Goal: Information Seeking & Learning: Learn about a topic

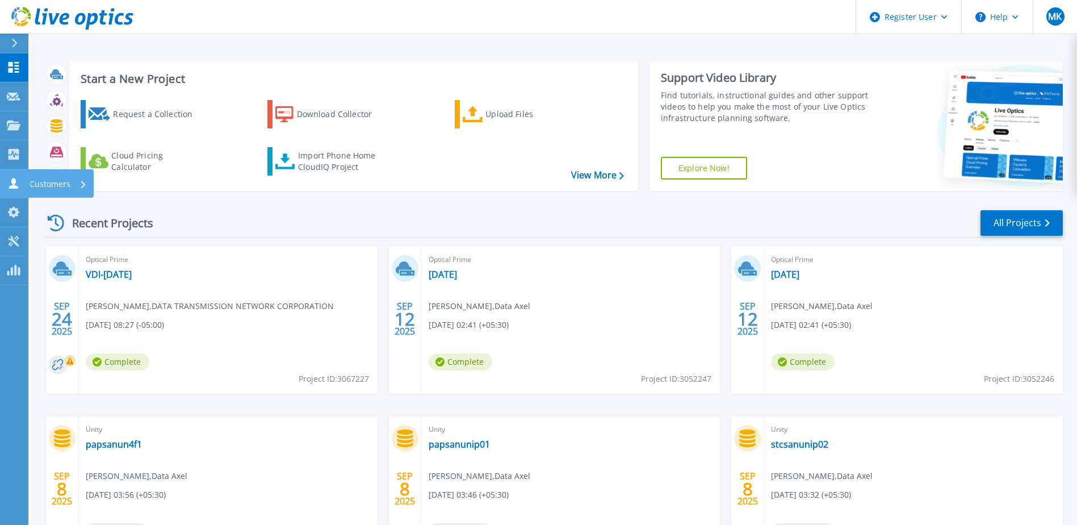
click at [15, 186] on icon at bounding box center [13, 183] width 9 height 11
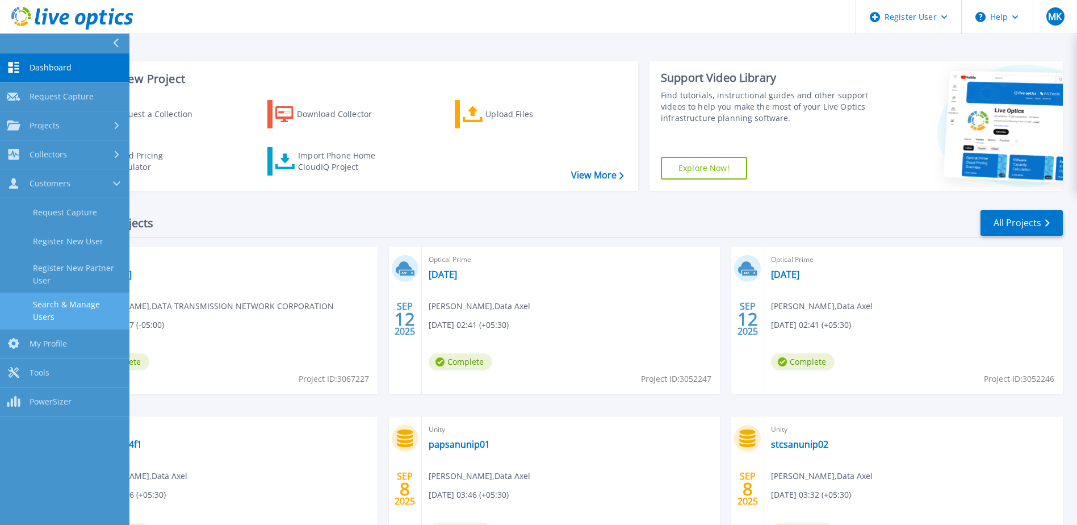
click at [68, 304] on link "Search & Manage Users" at bounding box center [64, 310] width 129 height 36
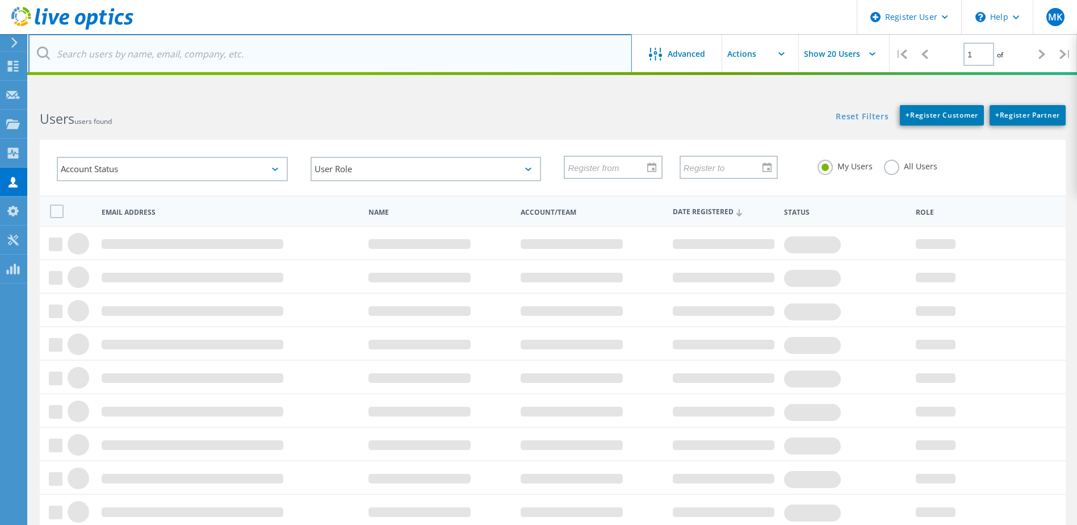
click at [257, 57] on input "text" at bounding box center [330, 54] width 604 height 40
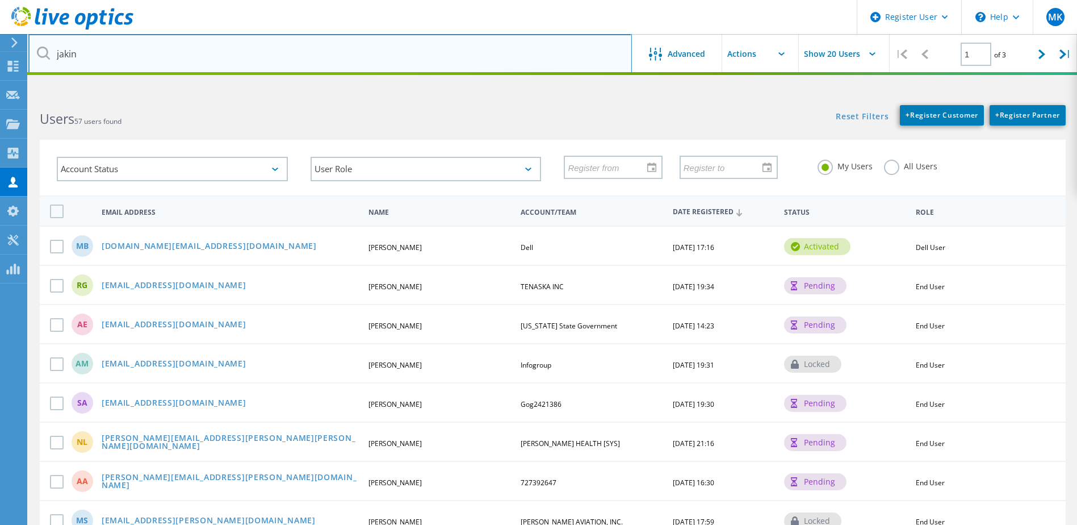
type input "jakin"
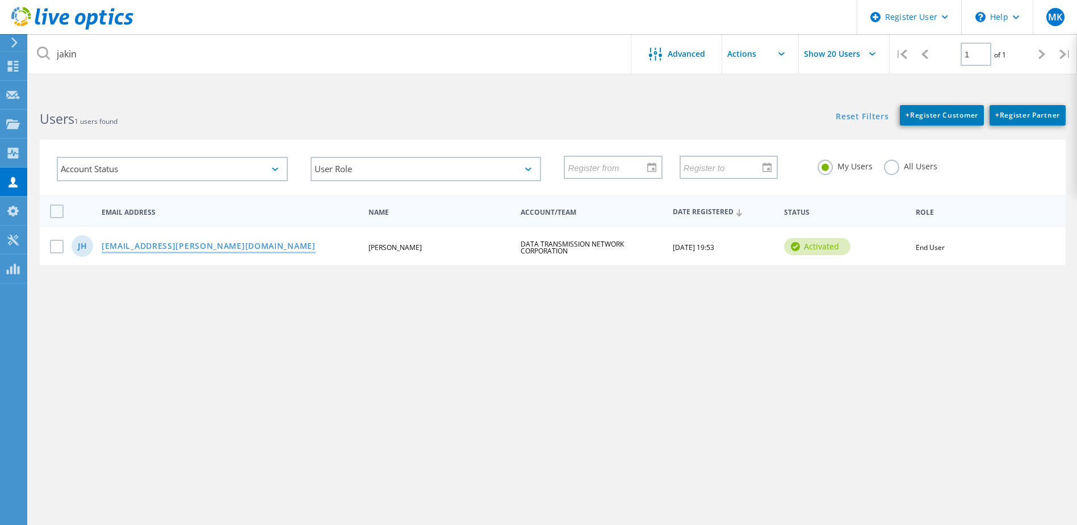
click at [178, 246] on link "[EMAIL_ADDRESS][PERSON_NAME][DOMAIN_NAME]" at bounding box center [209, 247] width 214 height 10
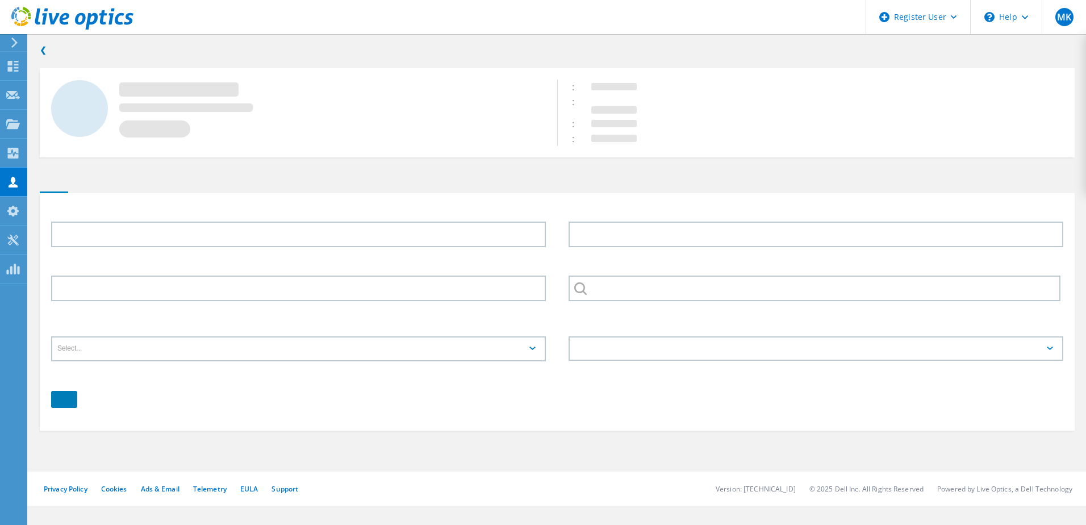
type input "Jakin"
type input "Heusinkveld"
type input "DATA TRANSMISSION NETWORK CORPORATION"
type input "English"
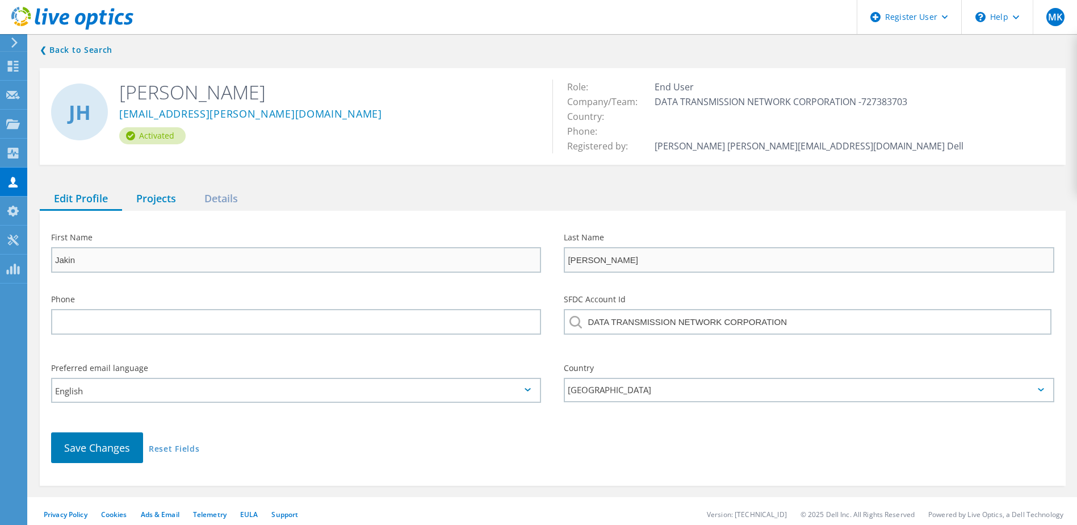
click at [169, 200] on div "Projects" at bounding box center [156, 198] width 68 height 23
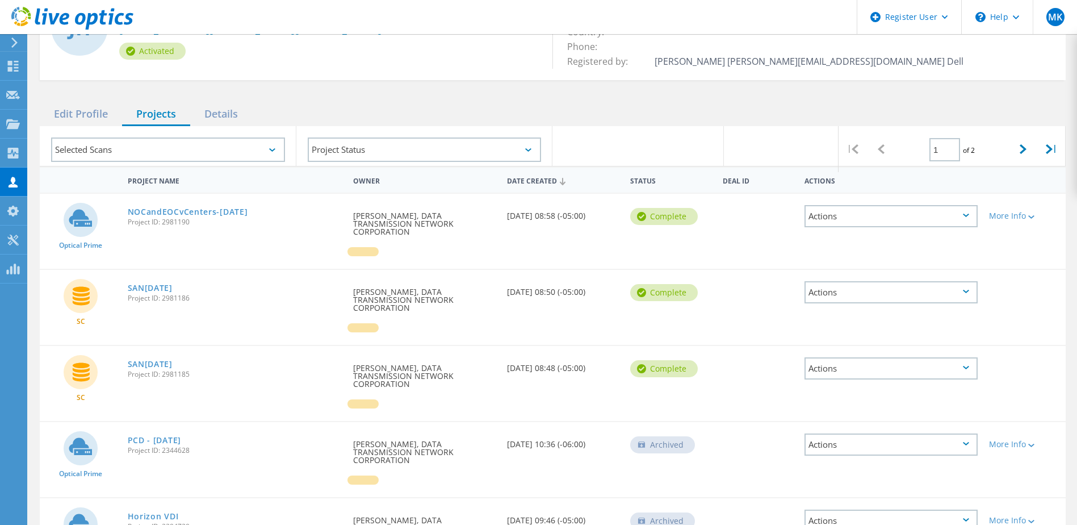
scroll to position [114, 0]
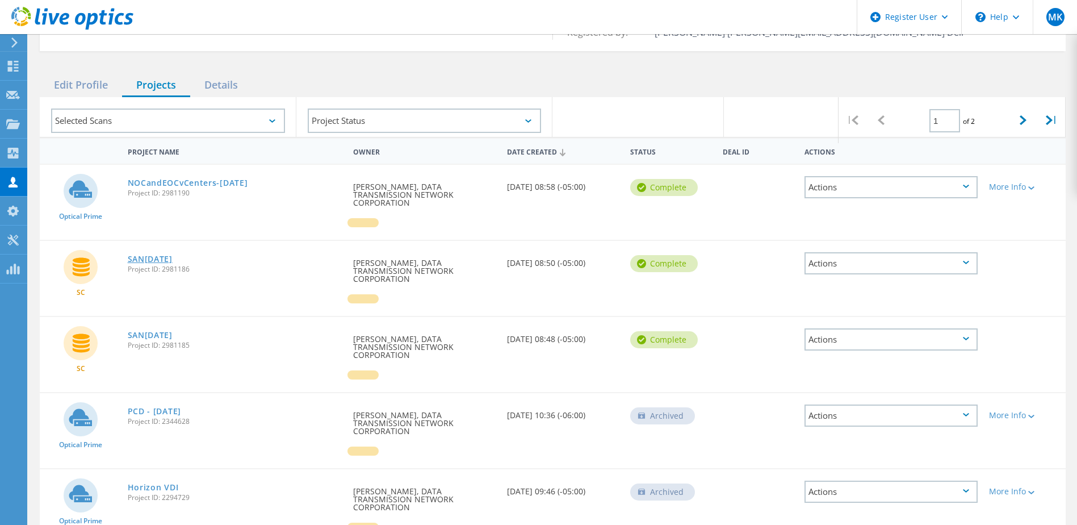
click at [164, 259] on link "SAN8-July2025" at bounding box center [150, 259] width 45 height 8
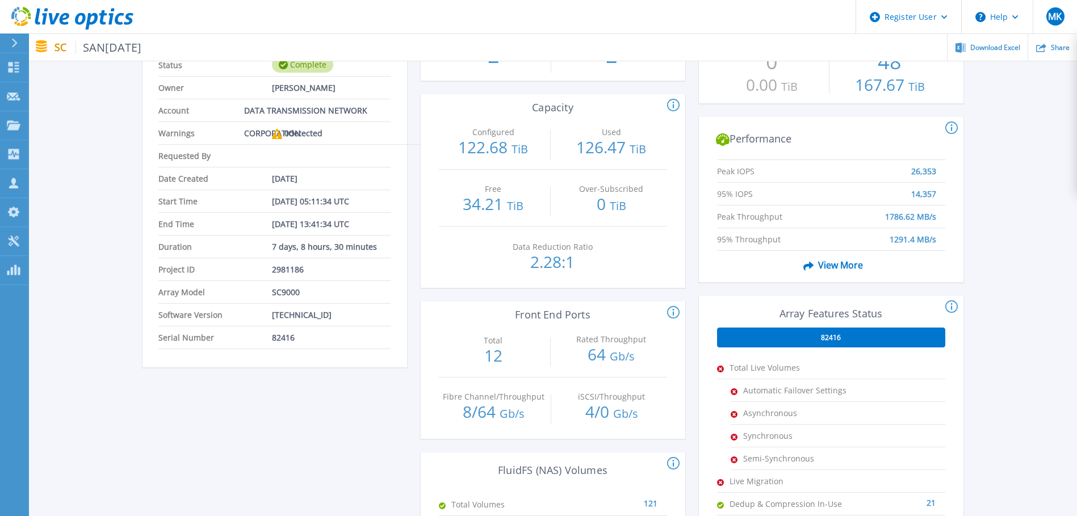
scroll to position [114, 0]
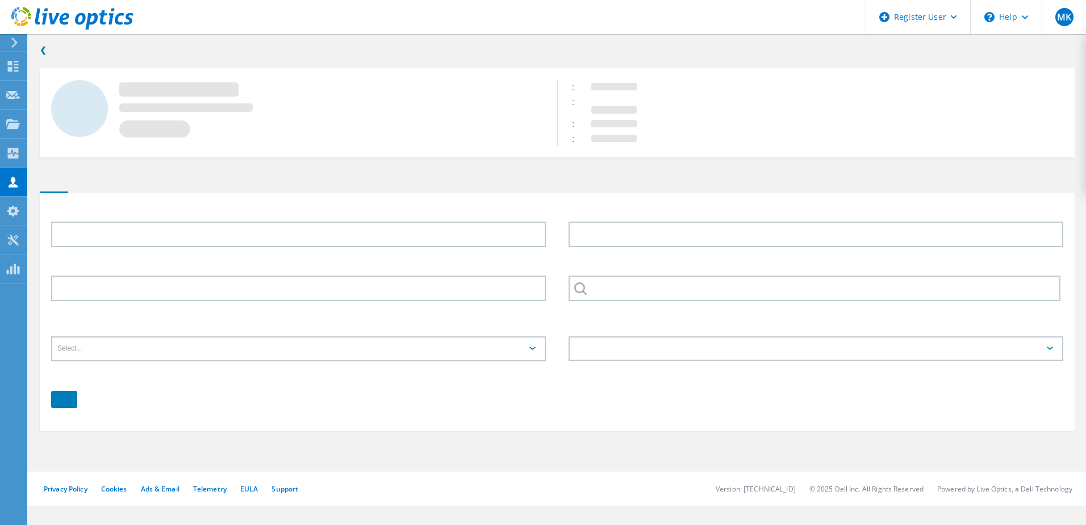
type input "Jakin"
type input "Heusinkveld"
type input "DATA TRANSMISSION NETWORK CORPORATION"
type input "English"
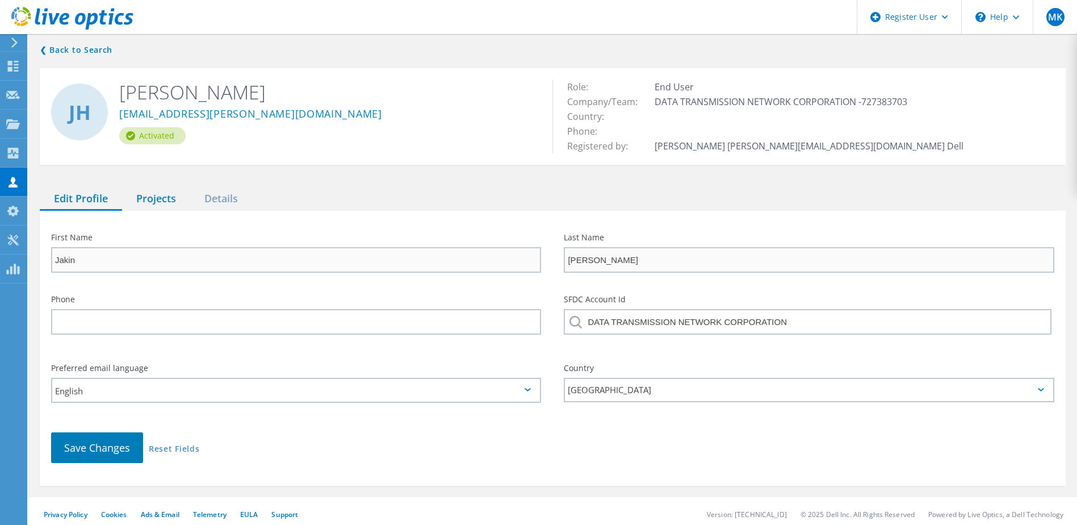
click at [164, 202] on div "Projects" at bounding box center [156, 198] width 68 height 23
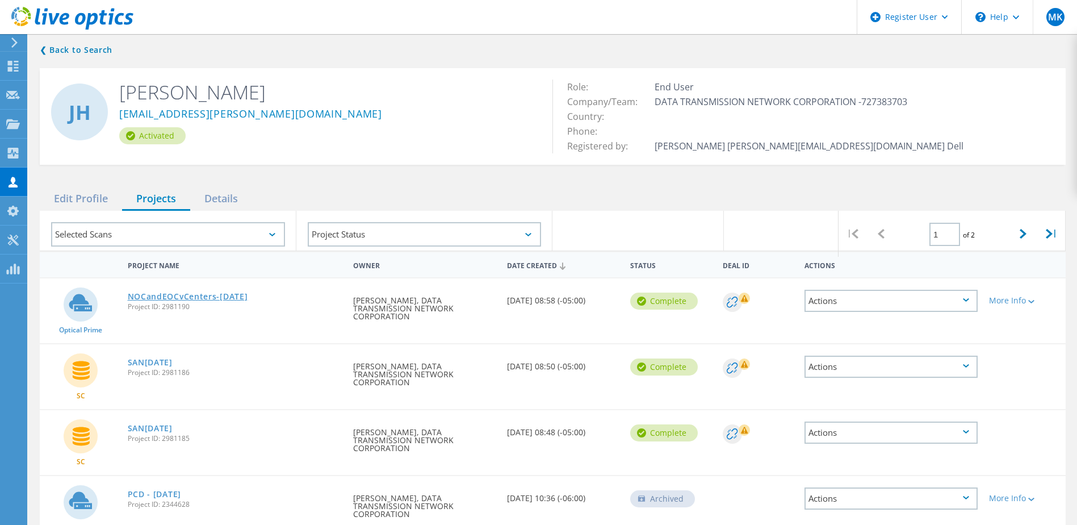
click at [202, 295] on link "NOCandEOCvCenters-[DATE]" at bounding box center [188, 296] width 120 height 8
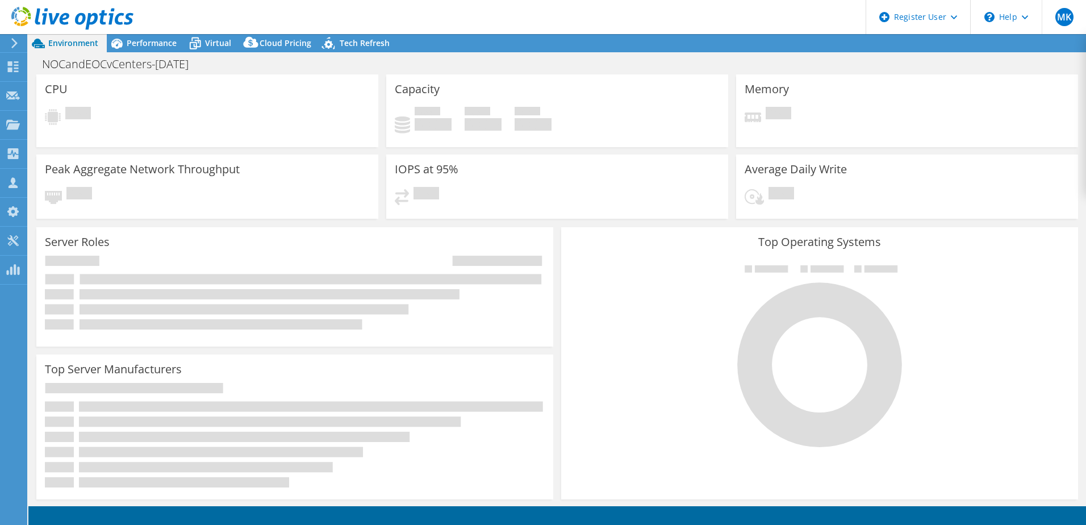
select select "USEast"
select select "USD"
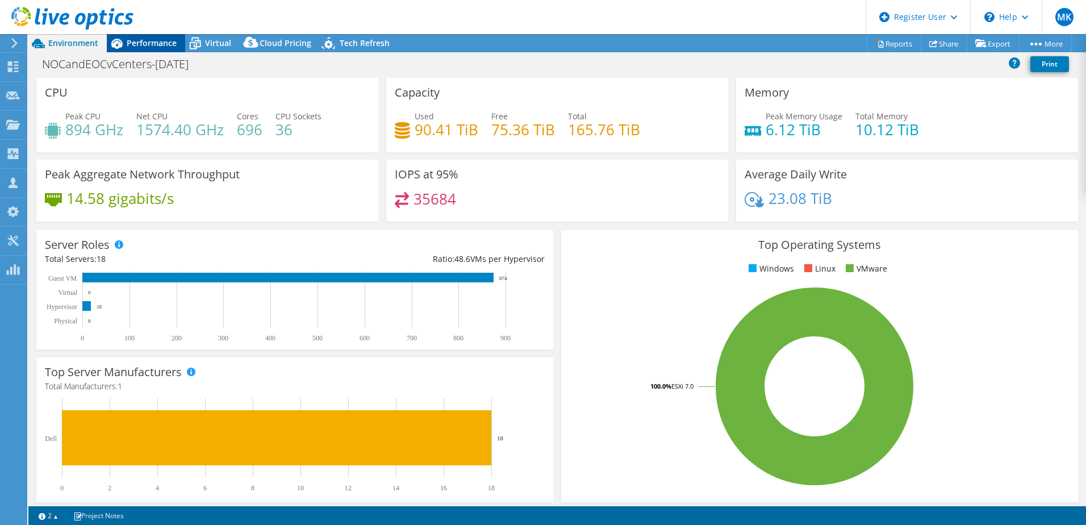
click at [168, 39] on span "Performance" at bounding box center [152, 42] width 50 height 11
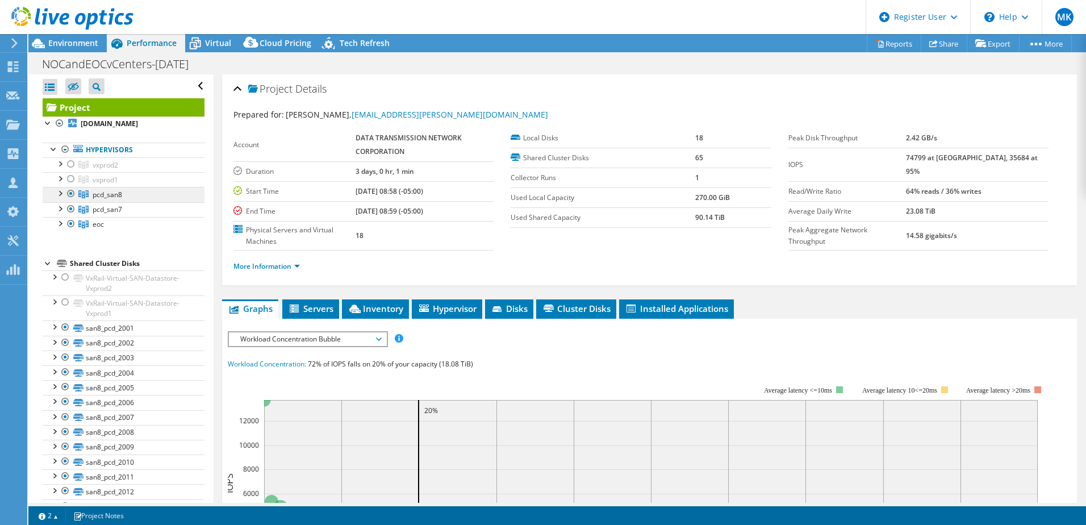
click at [124, 196] on link "pcd_san8" at bounding box center [124, 194] width 162 height 15
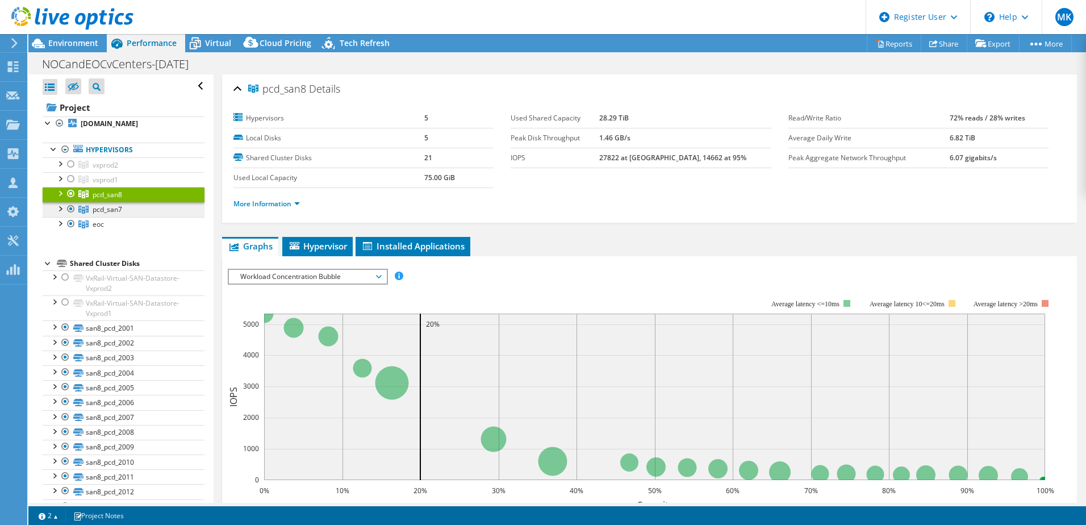
click at [129, 211] on link "pcd_san7" at bounding box center [124, 209] width 162 height 15
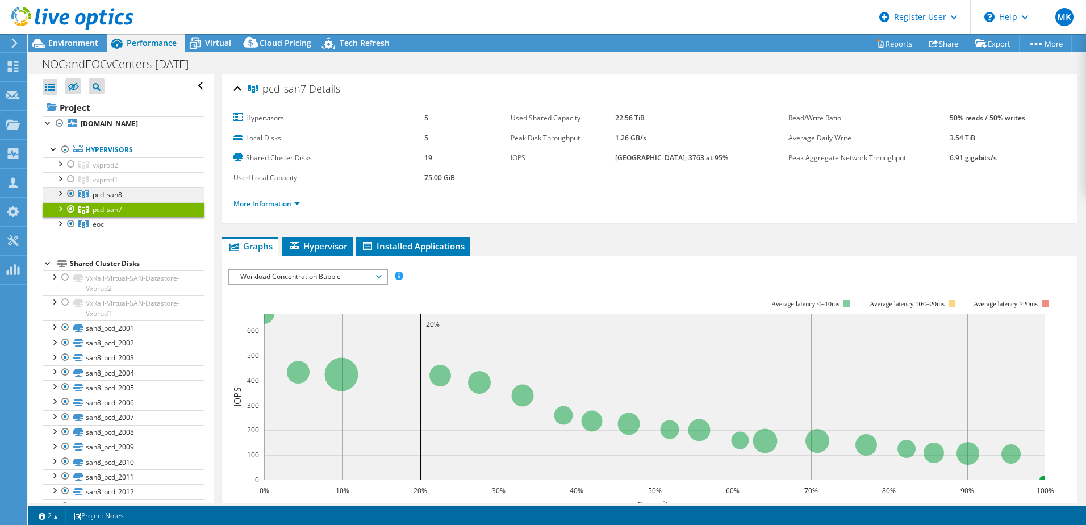
click at [128, 193] on link "pcd_san8" at bounding box center [124, 194] width 162 height 15
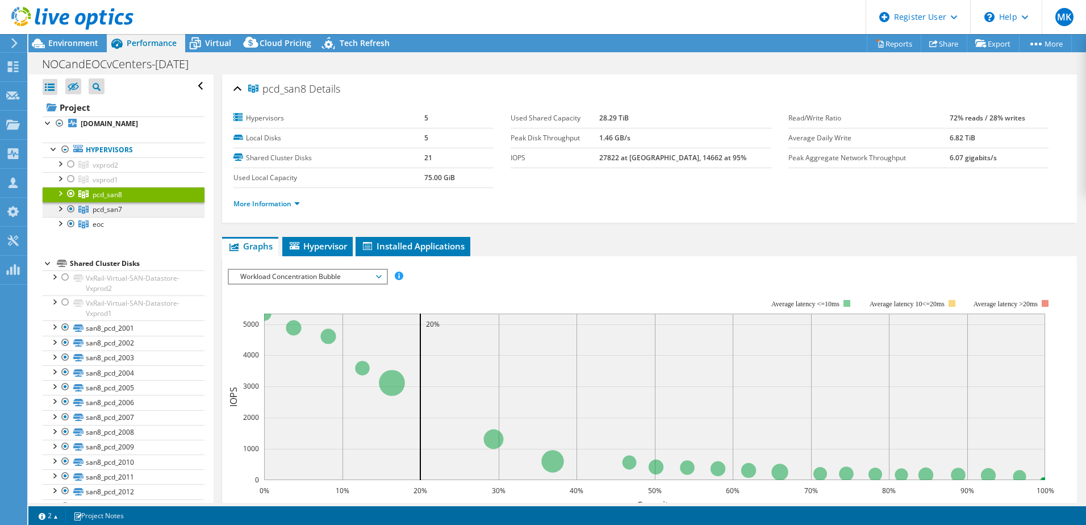
click at [127, 204] on link "pcd_san7" at bounding box center [124, 209] width 162 height 15
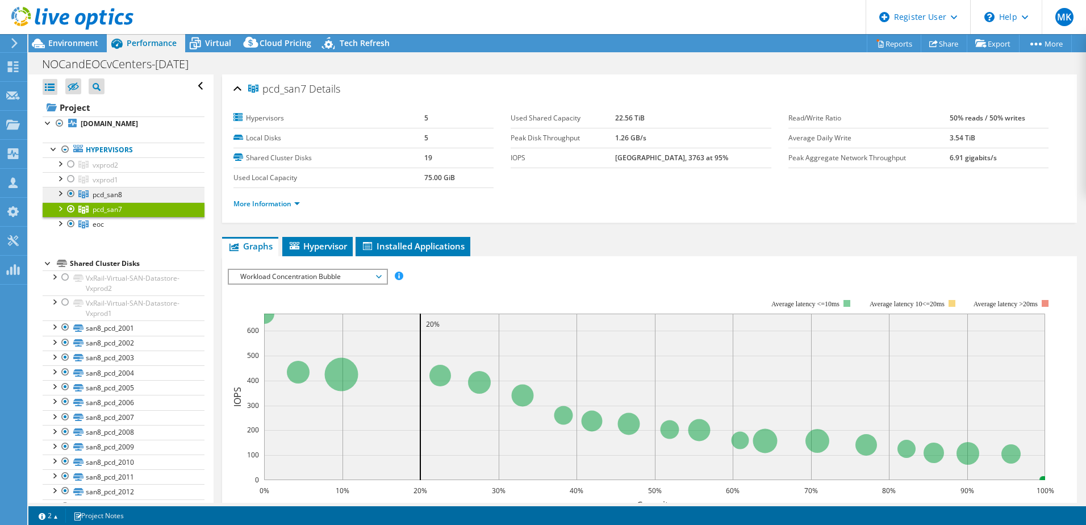
click at [124, 194] on link "pcd_san8" at bounding box center [124, 194] width 162 height 15
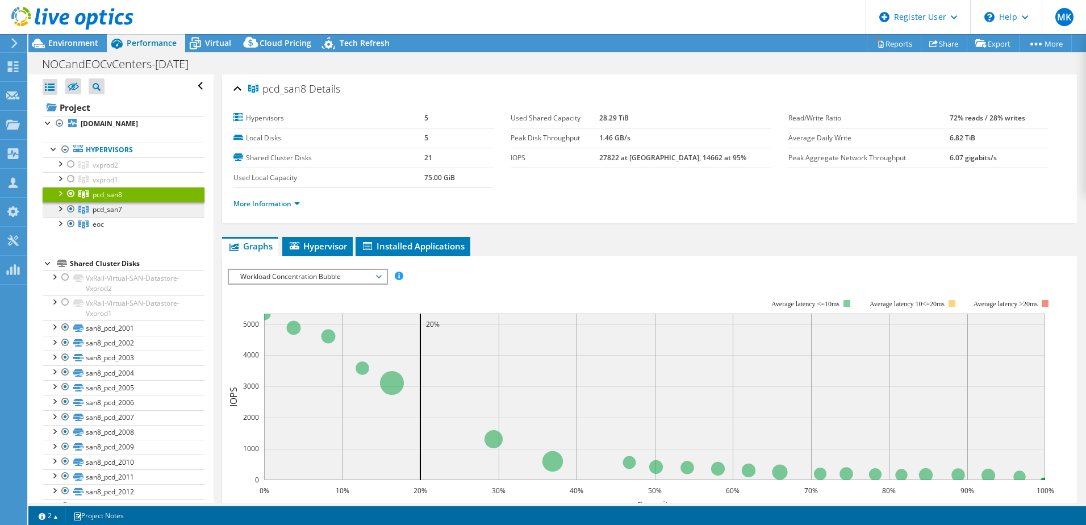
click at [124, 208] on link "pcd_san7" at bounding box center [124, 209] width 162 height 15
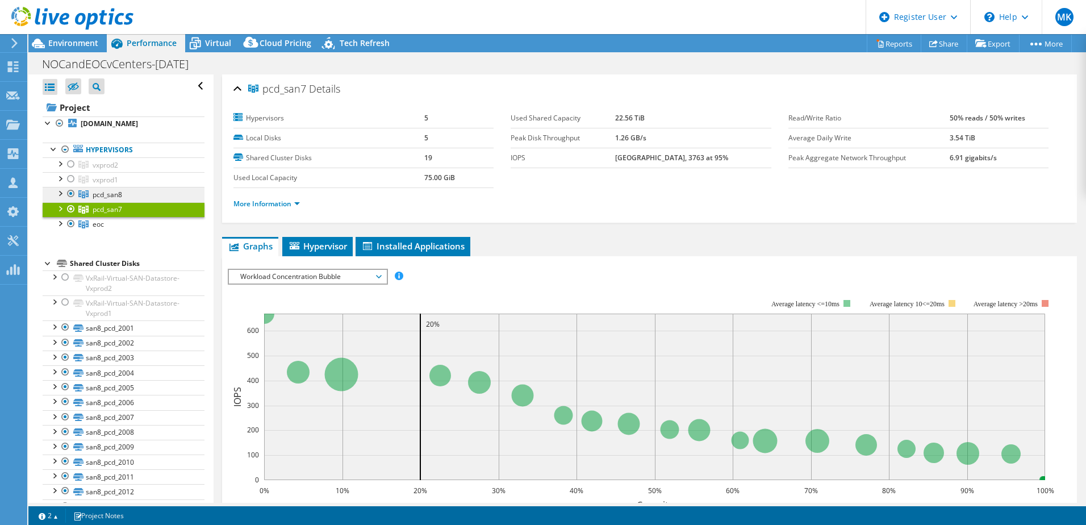
click at [102, 196] on span "pcd_san8" at bounding box center [108, 195] width 30 height 10
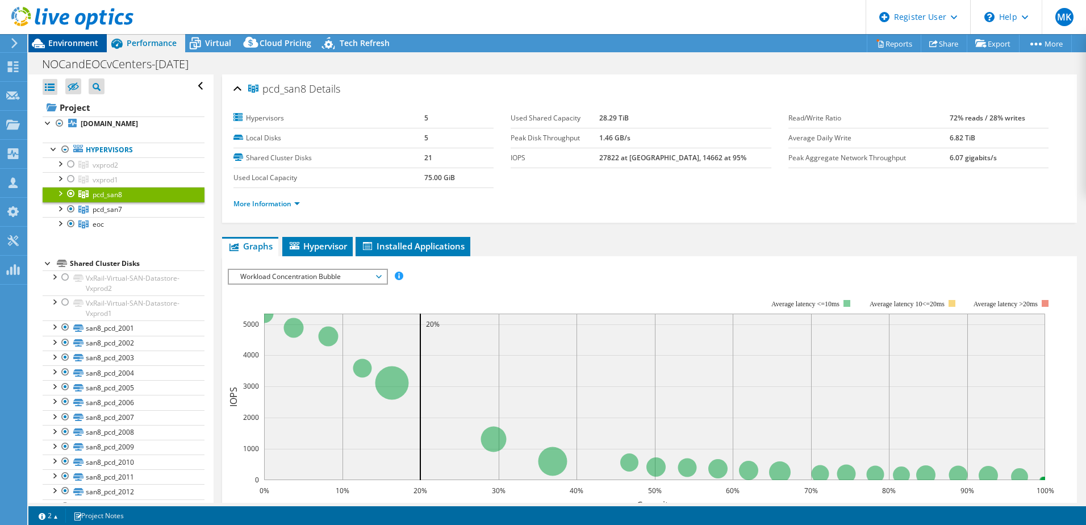
click at [82, 39] on span "Environment" at bounding box center [73, 42] width 50 height 11
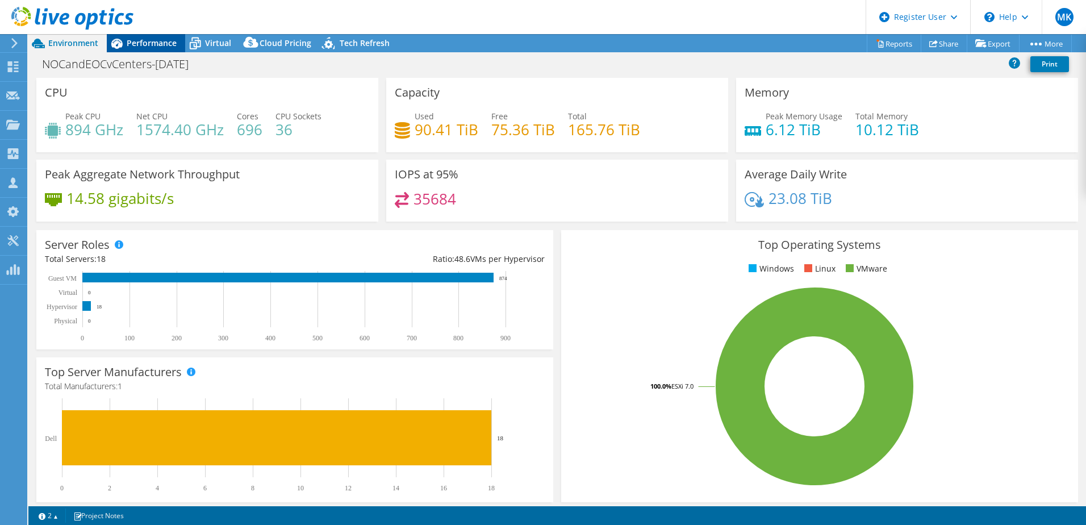
click at [141, 45] on span "Performance" at bounding box center [152, 42] width 50 height 11
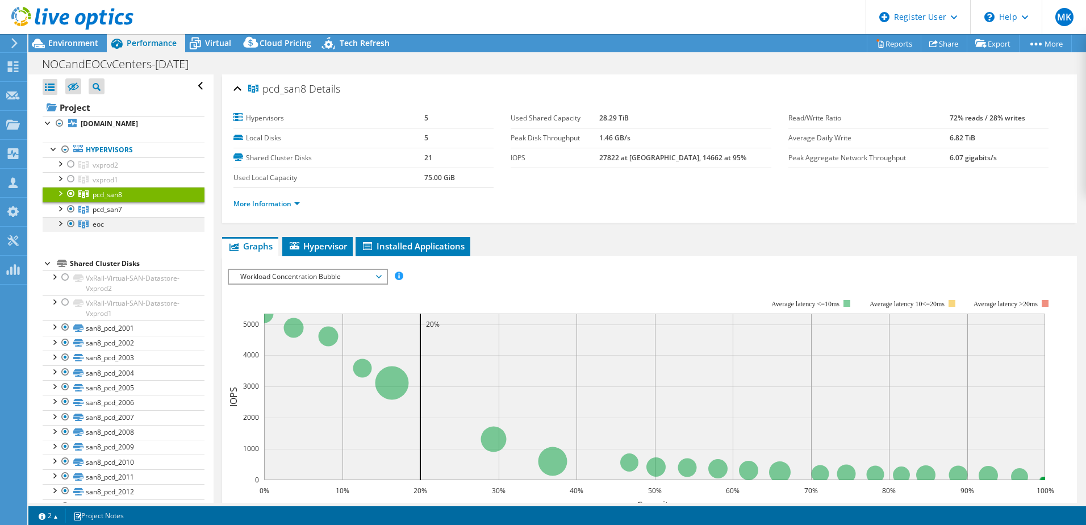
click at [63, 225] on div at bounding box center [59, 222] width 11 height 11
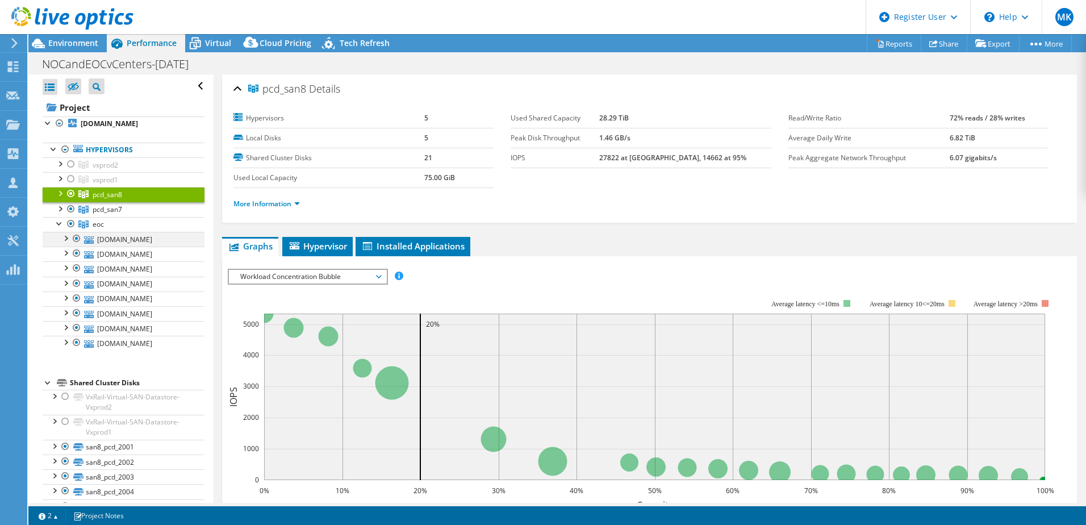
click at [64, 237] on div at bounding box center [65, 237] width 11 height 11
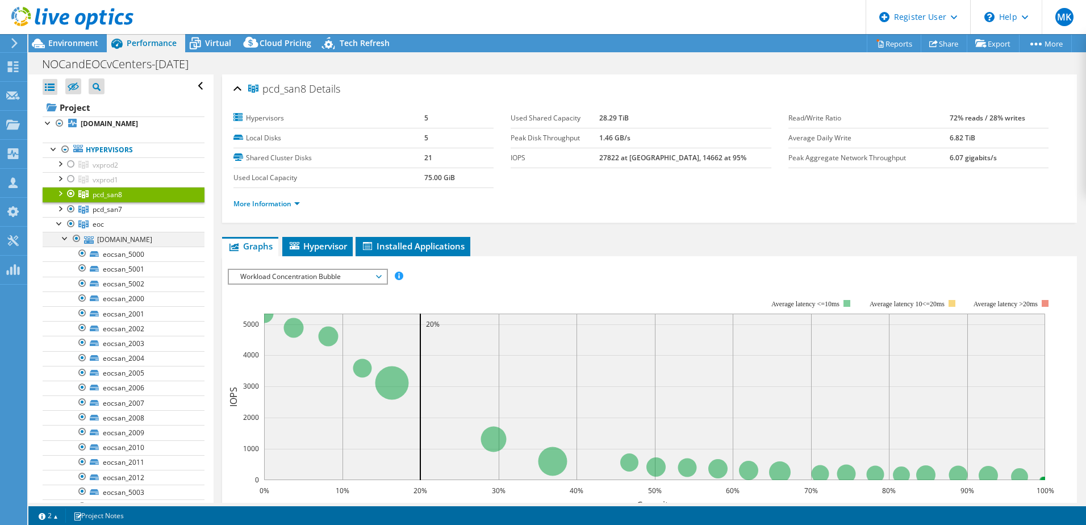
click at [64, 237] on div at bounding box center [65, 237] width 11 height 11
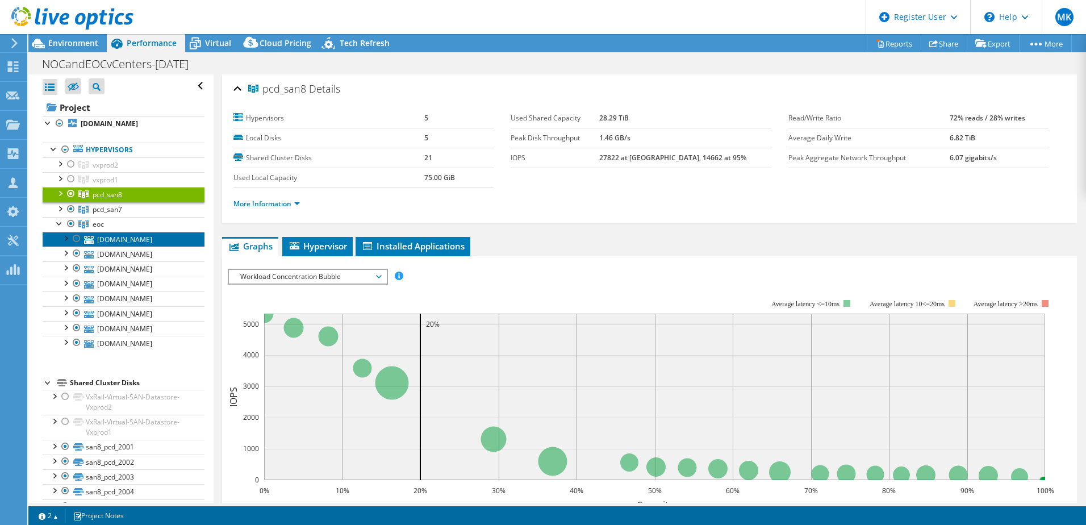
click at [143, 241] on link "[DOMAIN_NAME]" at bounding box center [124, 239] width 162 height 15
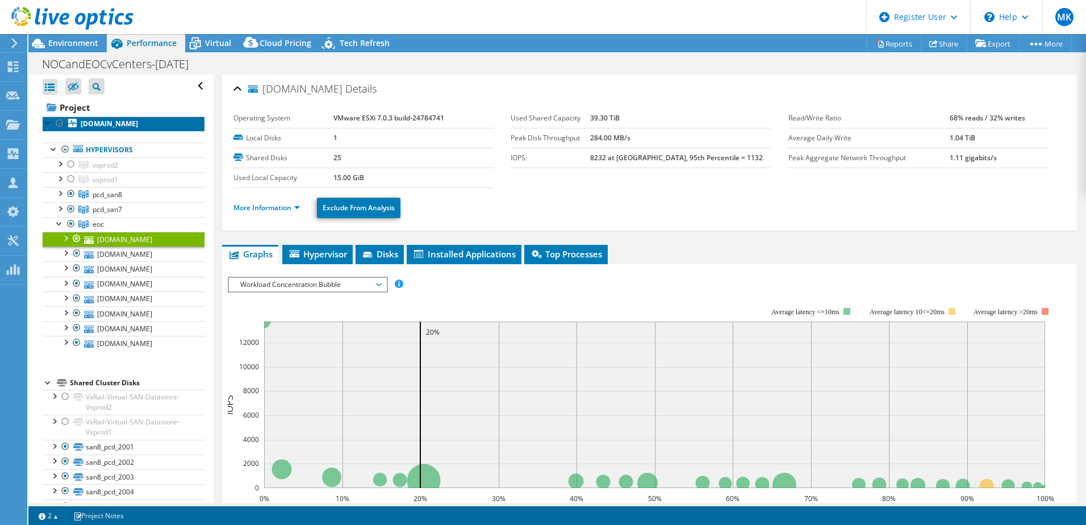
click at [131, 124] on b "[DOMAIN_NAME]" at bounding box center [109, 124] width 57 height 10
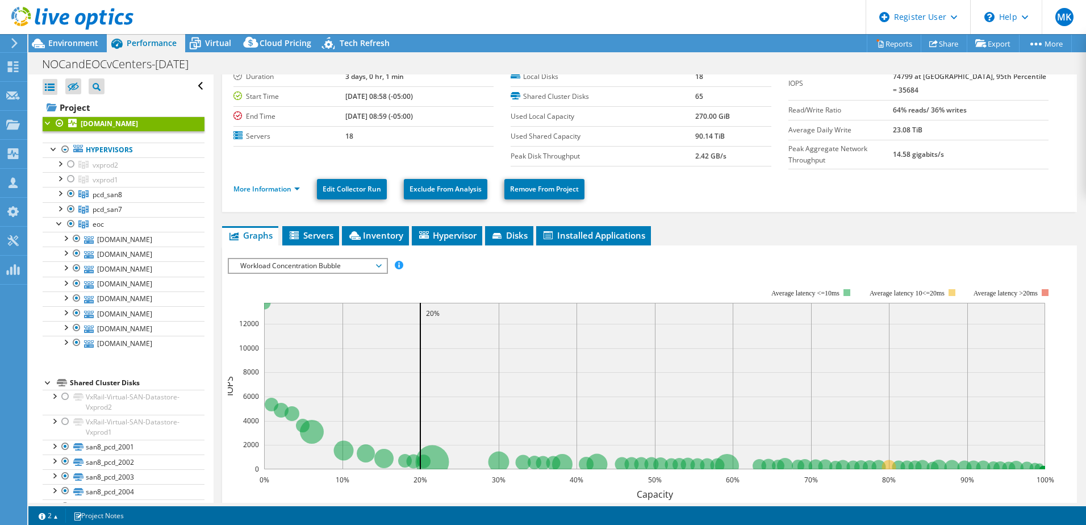
scroll to position [57, 0]
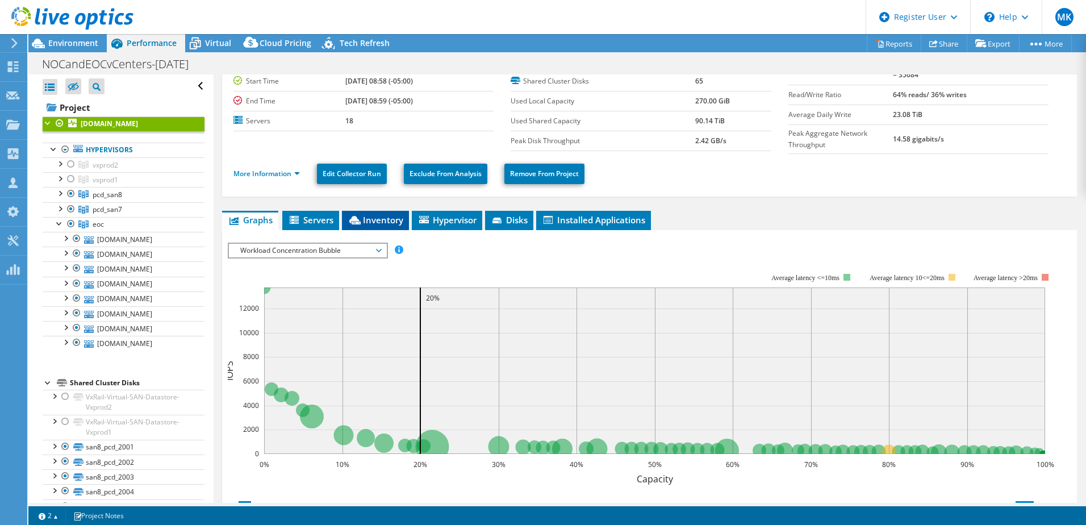
click at [382, 220] on span "Inventory" at bounding box center [376, 219] width 56 height 11
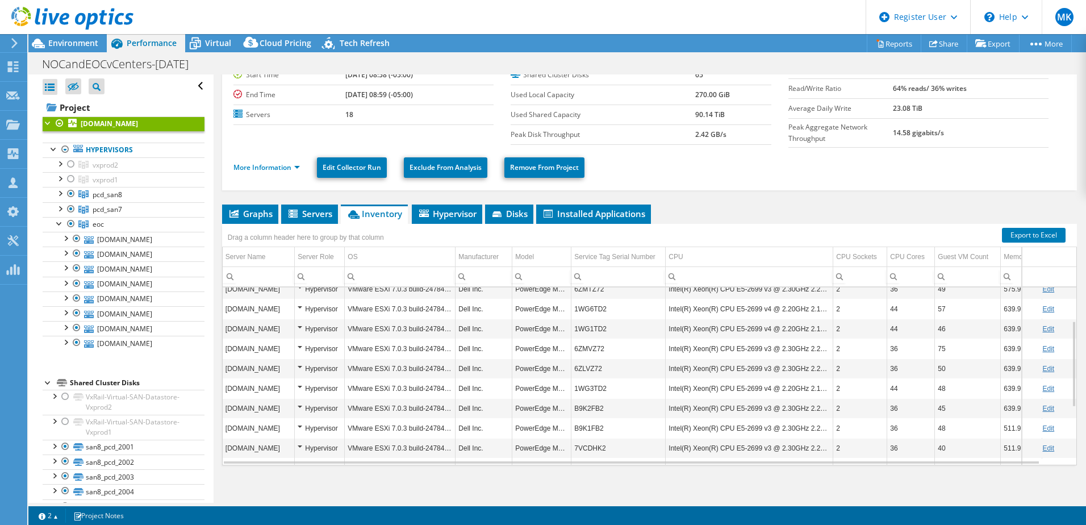
scroll to position [66, 0]
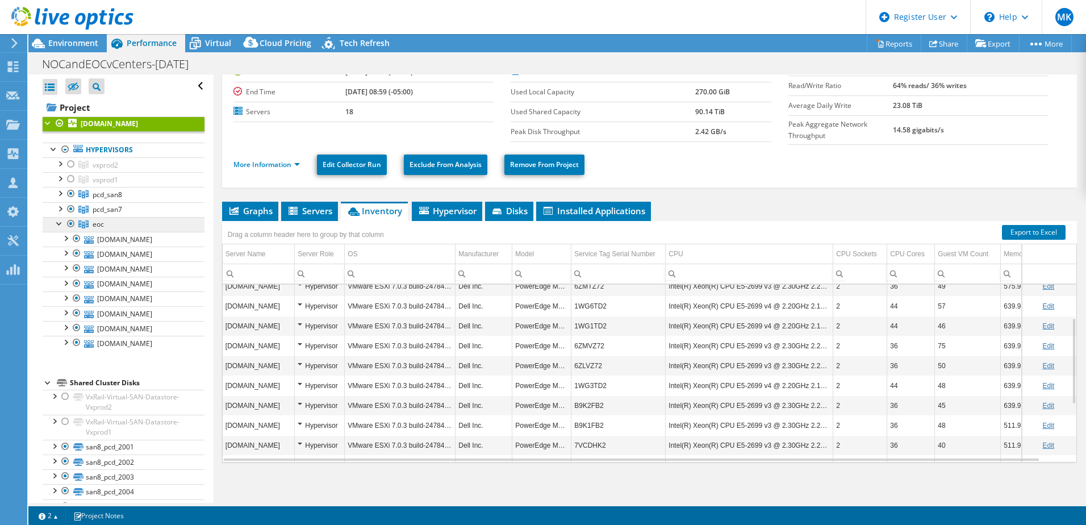
click at [109, 223] on link "eoc" at bounding box center [124, 224] width 162 height 15
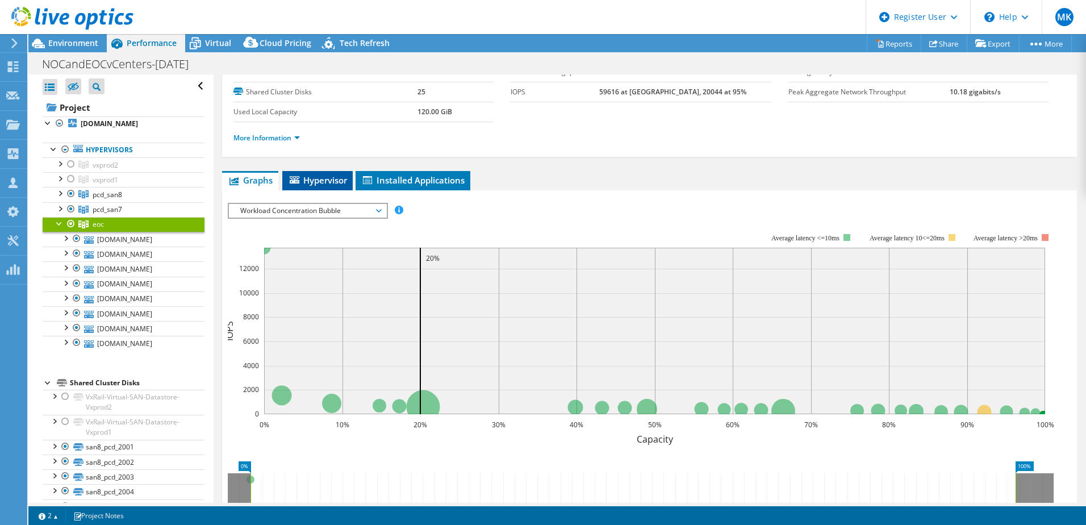
click at [337, 177] on span "Hypervisor" at bounding box center [317, 179] width 59 height 11
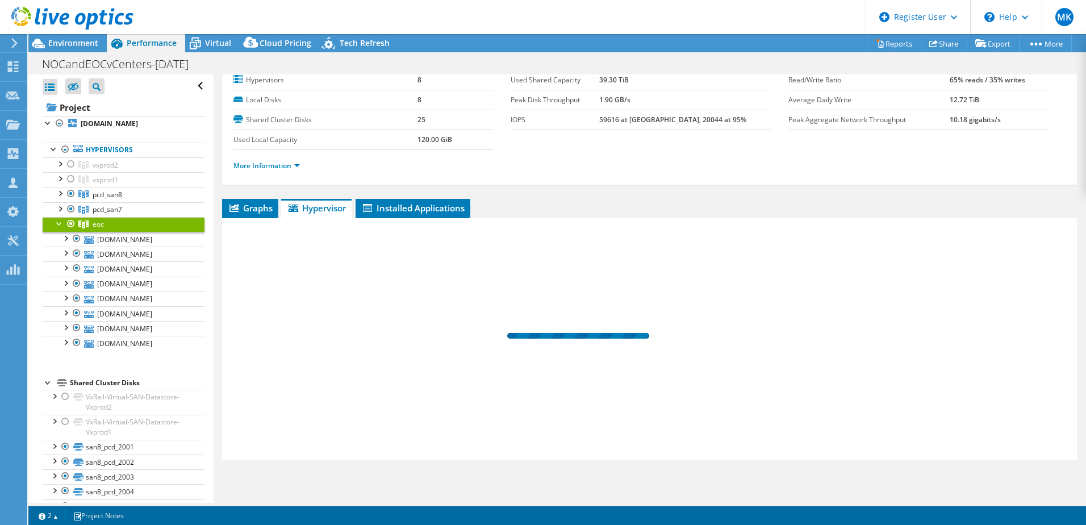
scroll to position [38, 0]
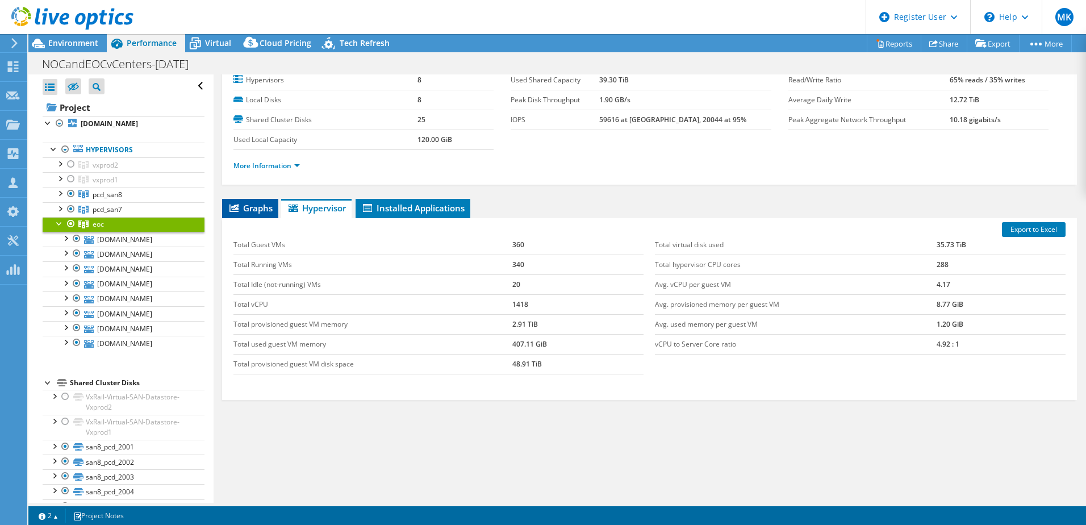
click at [250, 207] on span "Graphs" at bounding box center [250, 207] width 45 height 11
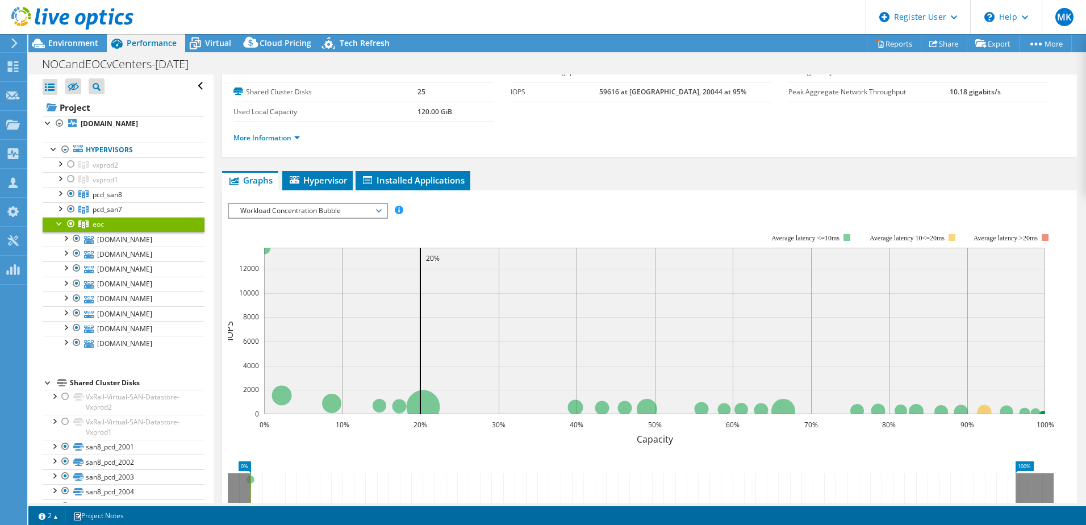
click at [278, 206] on span "Workload Concentration Bubble" at bounding box center [308, 211] width 146 height 14
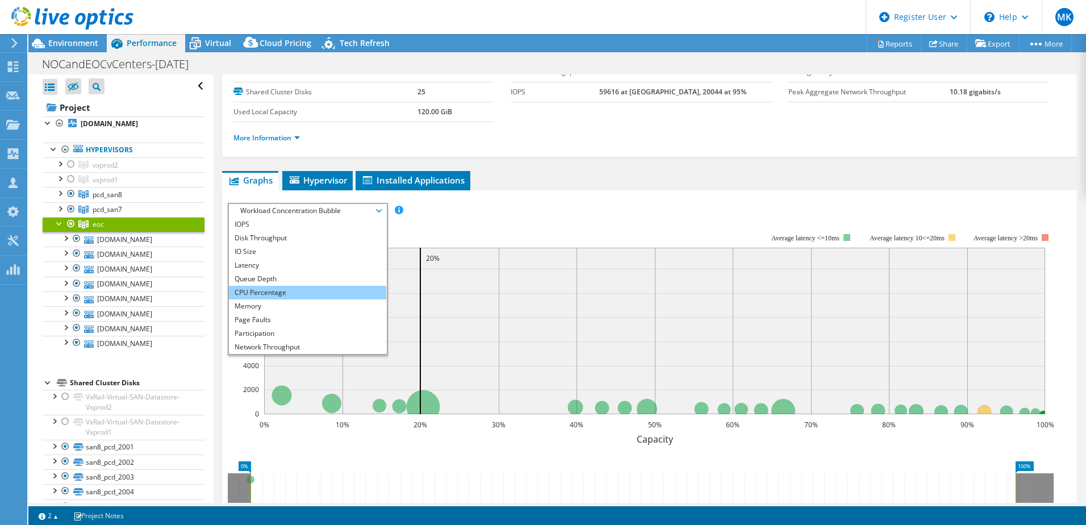
click at [288, 297] on li "CPU Percentage" at bounding box center [307, 293] width 157 height 14
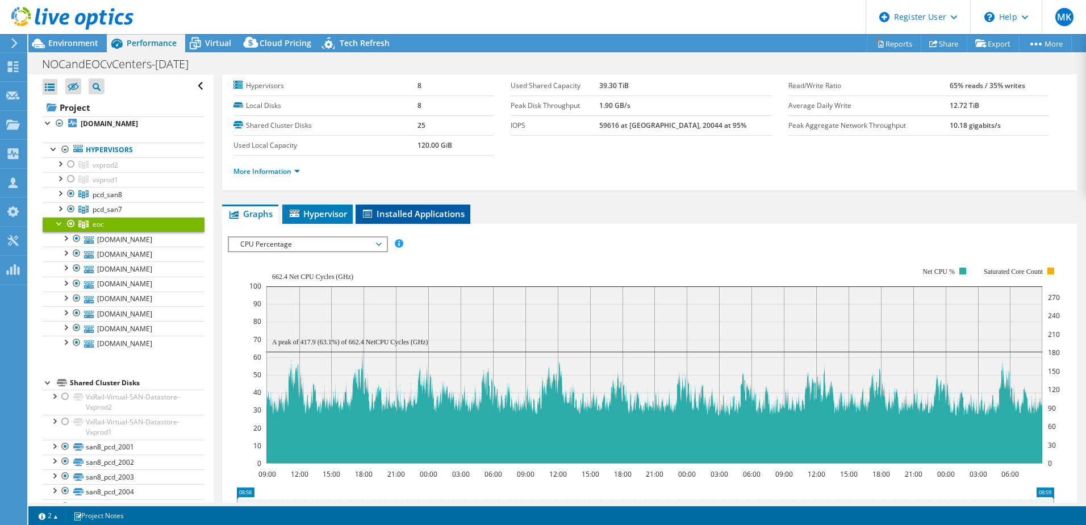
scroll to position [0, 0]
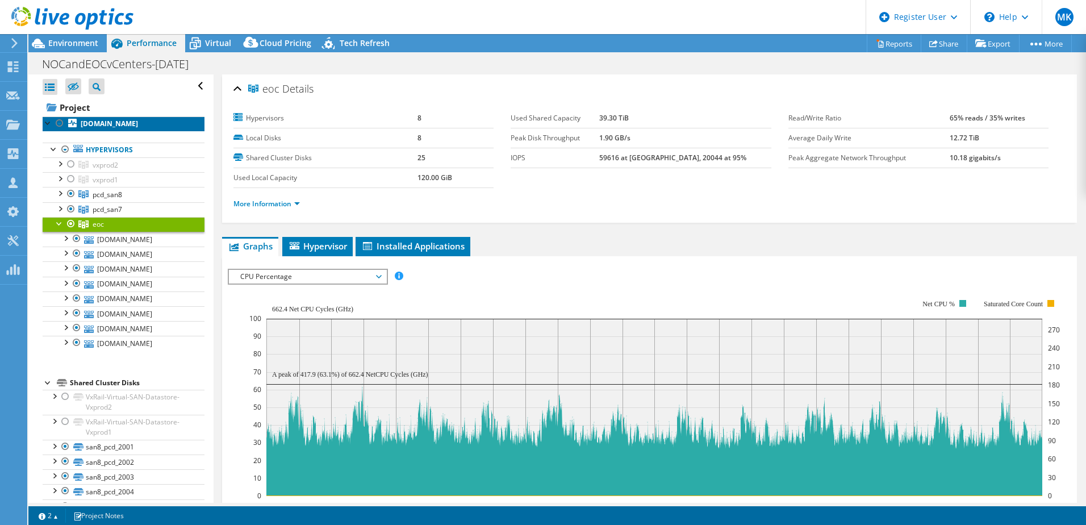
click at [116, 125] on b "[DOMAIN_NAME]" at bounding box center [109, 124] width 57 height 10
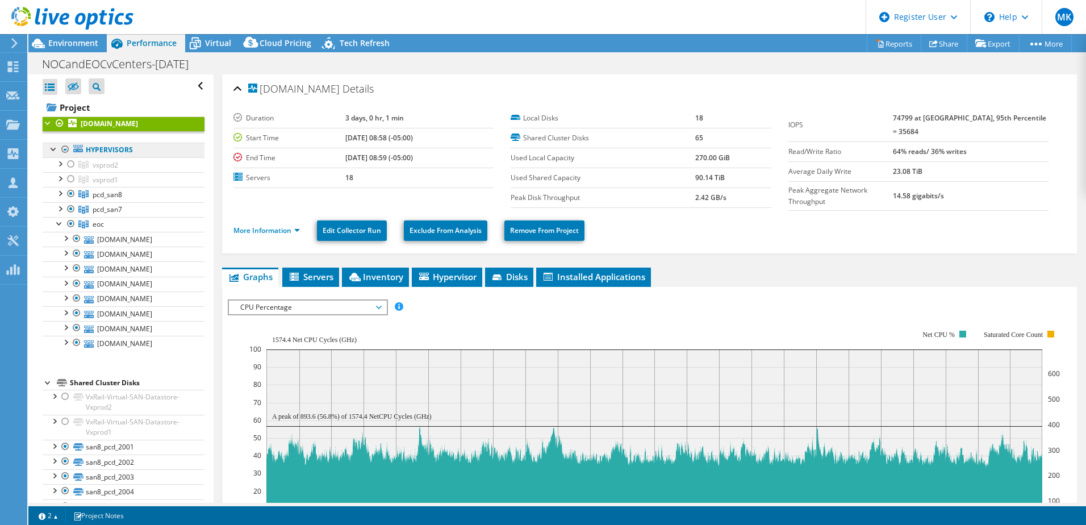
click at [124, 149] on link "Hypervisors" at bounding box center [124, 150] width 162 height 15
click at [123, 151] on link "Hypervisors" at bounding box center [124, 150] width 162 height 15
click at [123, 119] on b "[DOMAIN_NAME]" at bounding box center [109, 124] width 57 height 10
click at [61, 195] on div at bounding box center [59, 192] width 11 height 11
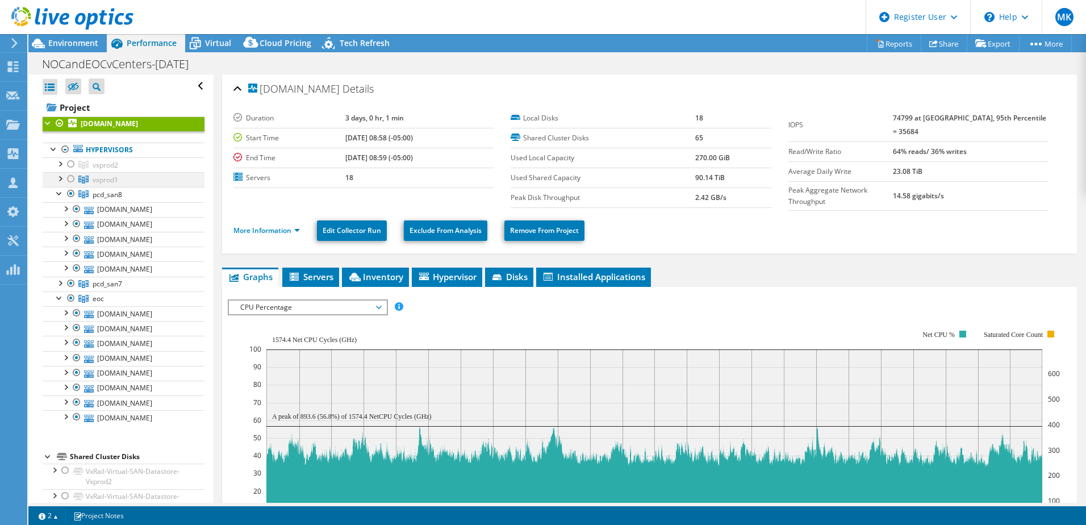
click at [68, 178] on div at bounding box center [70, 179] width 11 height 14
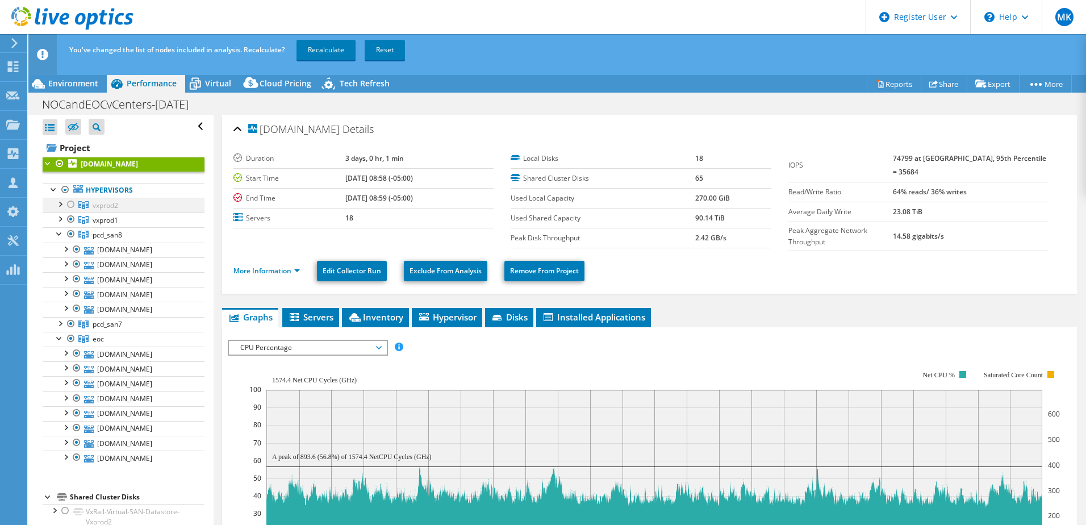
click at [68, 203] on div at bounding box center [70, 205] width 11 height 14
click at [56, 235] on div at bounding box center [59, 232] width 11 height 11
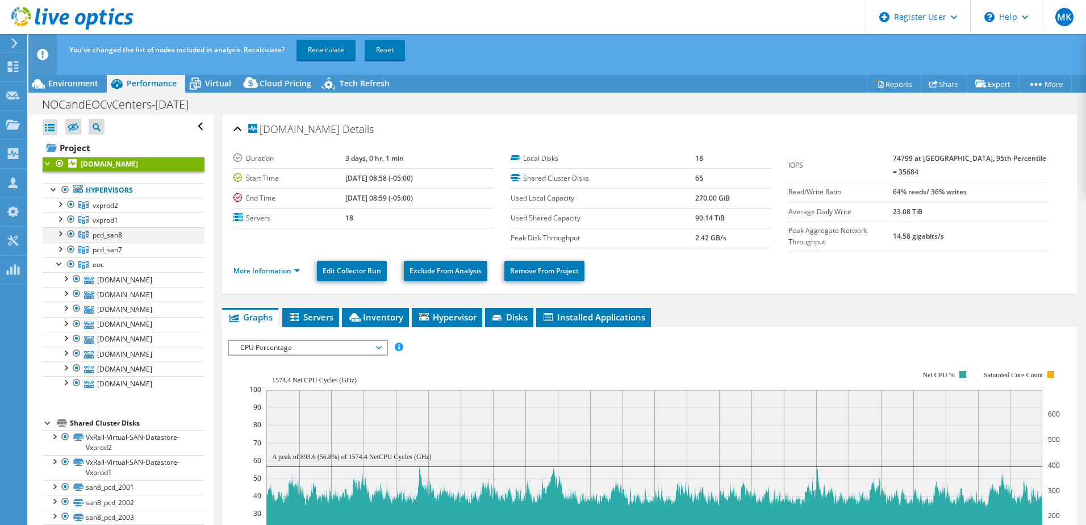
click at [71, 234] on div at bounding box center [70, 234] width 11 height 14
click at [69, 249] on div at bounding box center [70, 249] width 11 height 14
click at [315, 52] on link "Recalculate" at bounding box center [325, 50] width 59 height 20
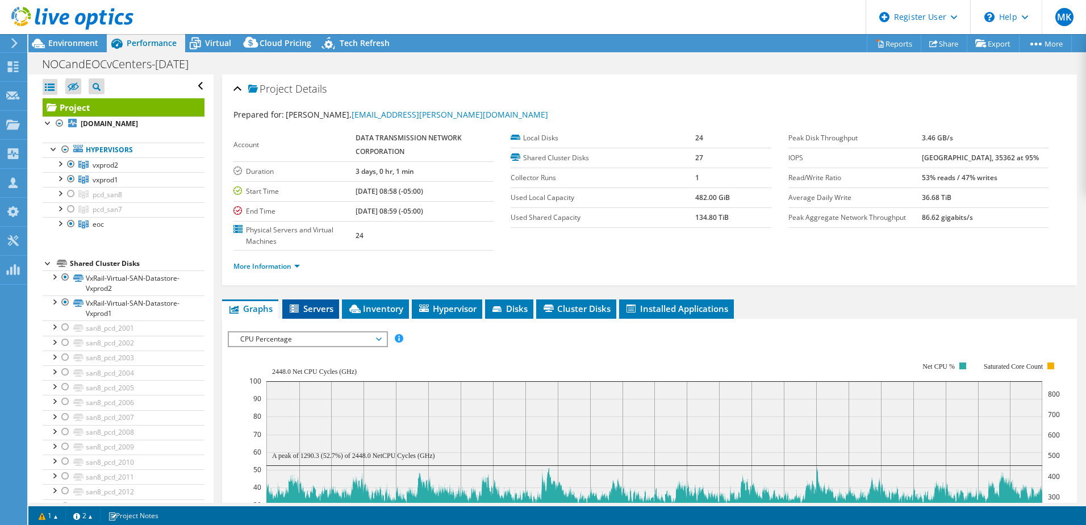
click at [315, 312] on span "Servers" at bounding box center [310, 308] width 45 height 11
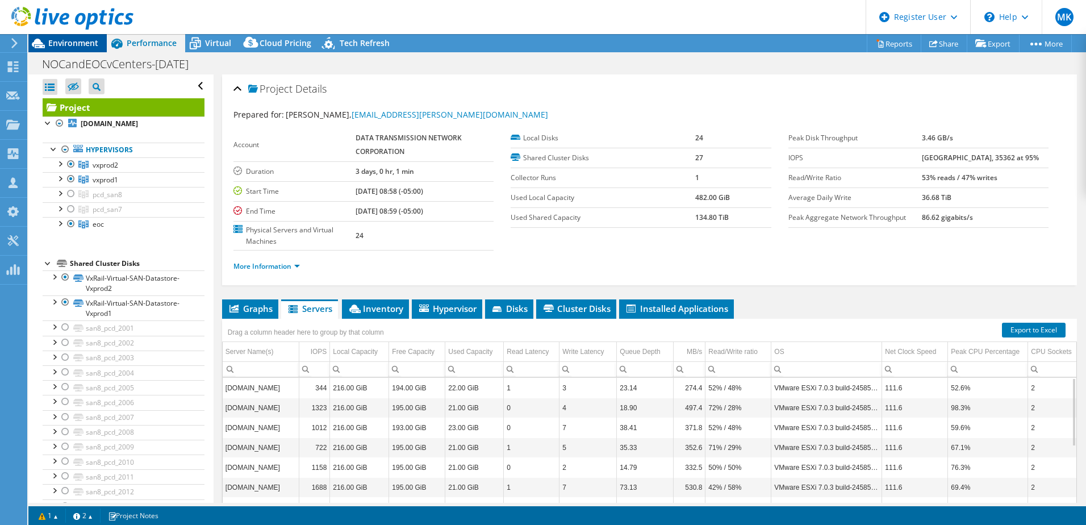
click at [80, 38] on span "Environment" at bounding box center [73, 42] width 50 height 11
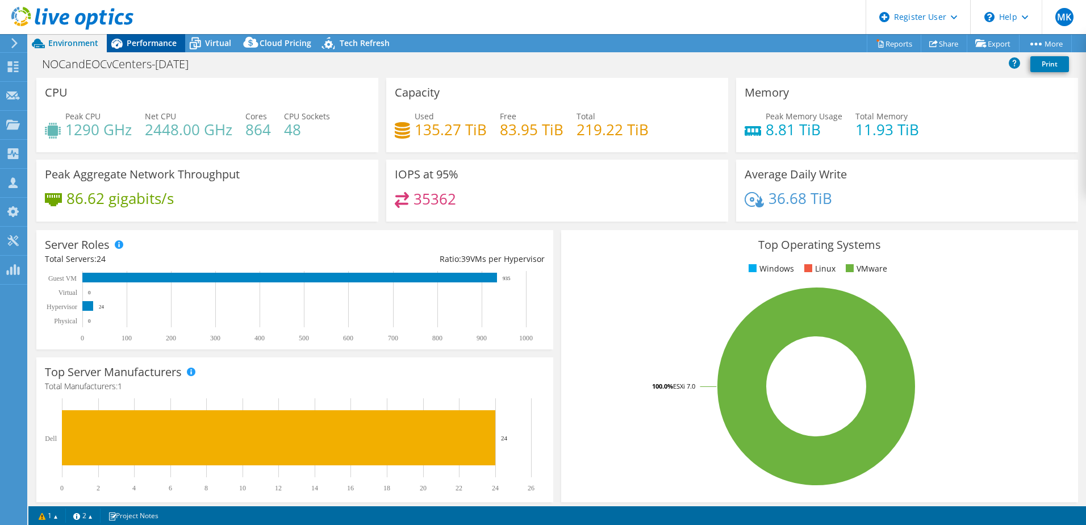
click at [159, 43] on span "Performance" at bounding box center [152, 42] width 50 height 11
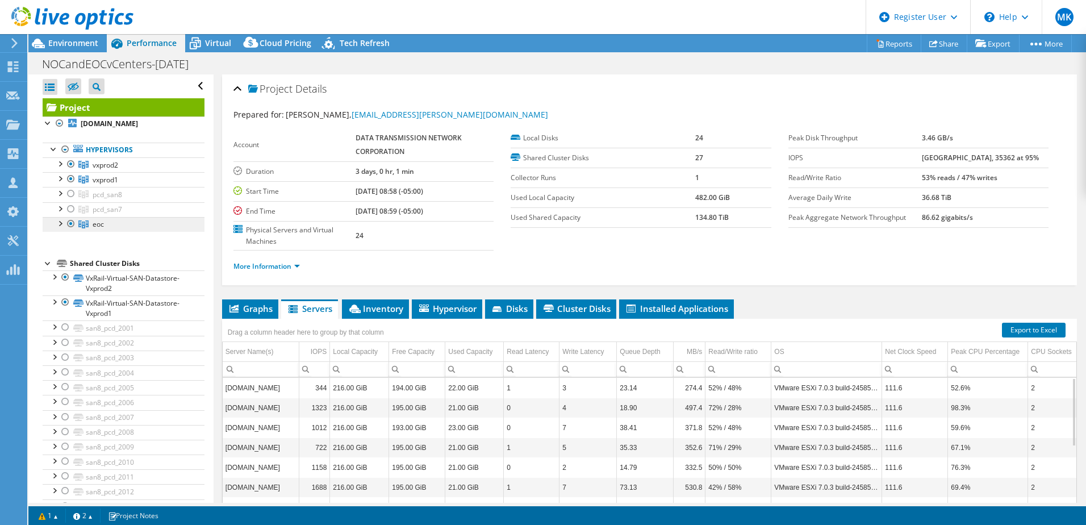
click at [119, 229] on link "eoc" at bounding box center [124, 224] width 162 height 15
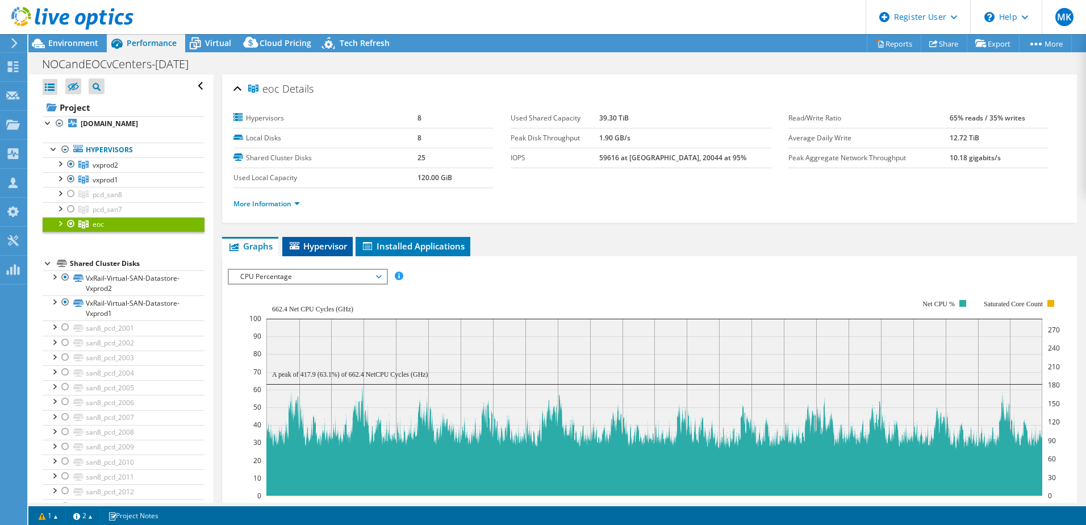
click at [329, 247] on span "Hypervisor" at bounding box center [317, 245] width 59 height 11
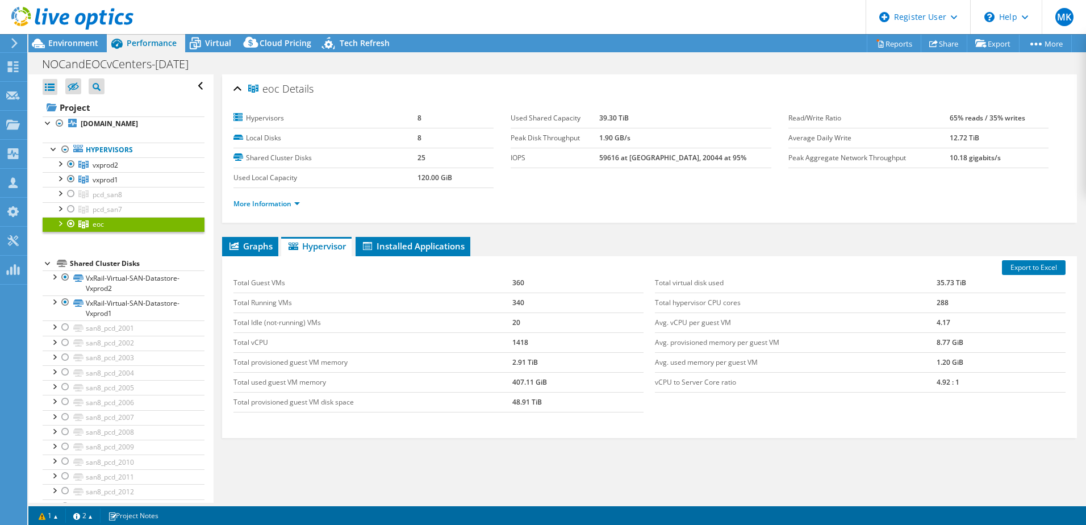
click at [60, 221] on div at bounding box center [59, 222] width 11 height 11
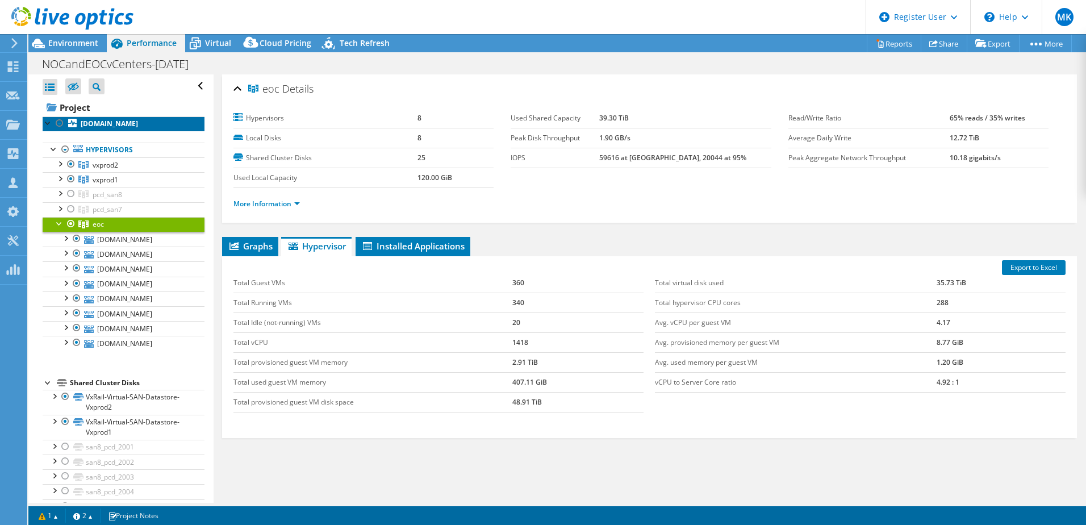
click at [93, 123] on b "[DOMAIN_NAME]" at bounding box center [109, 124] width 57 height 10
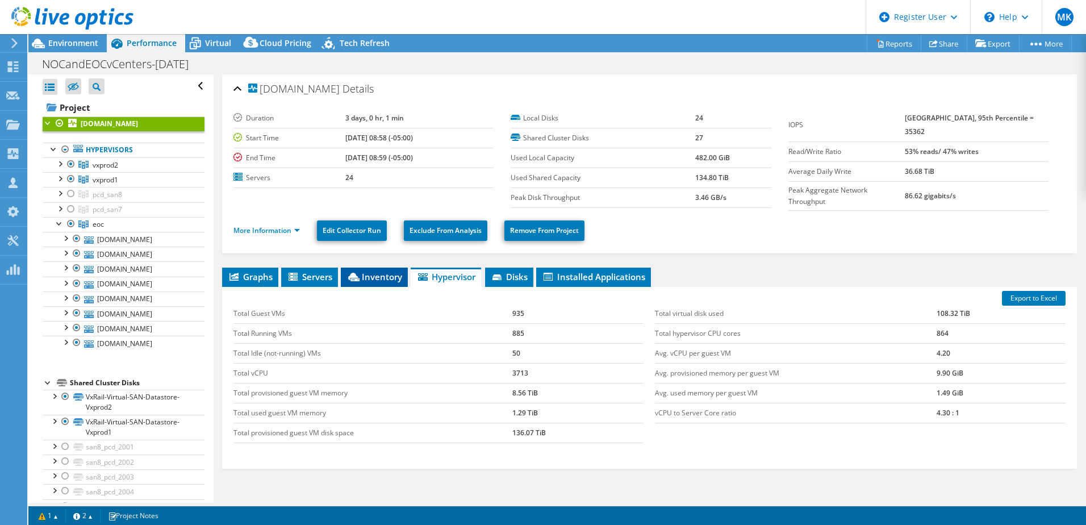
click at [379, 273] on span "Inventory" at bounding box center [374, 276] width 56 height 11
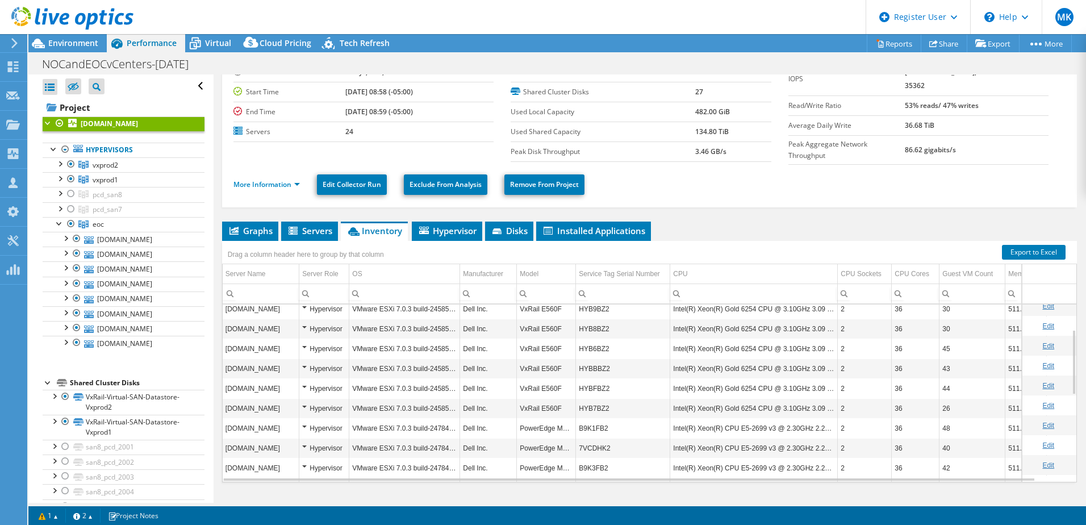
scroll to position [305, 0]
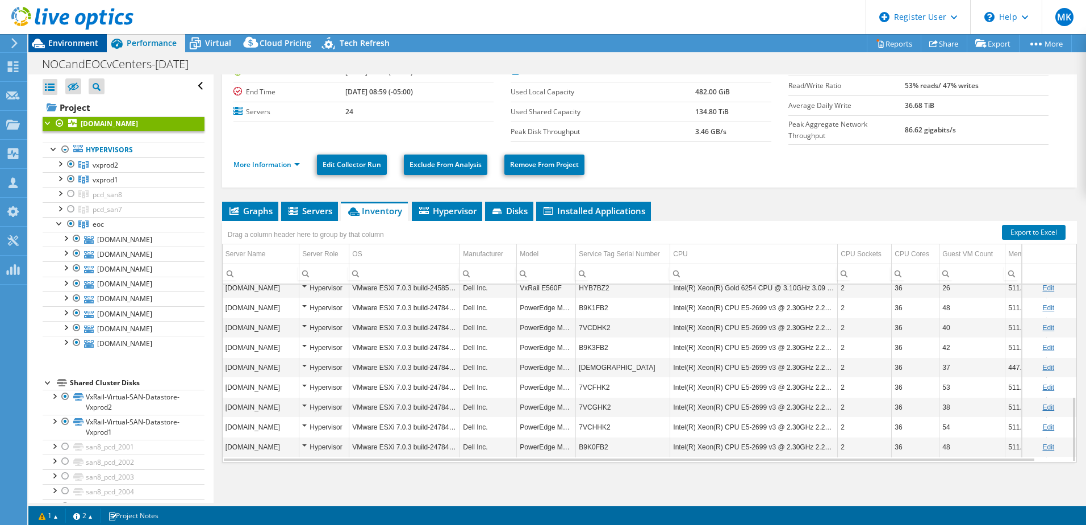
click at [61, 43] on span "Environment" at bounding box center [73, 42] width 50 height 11
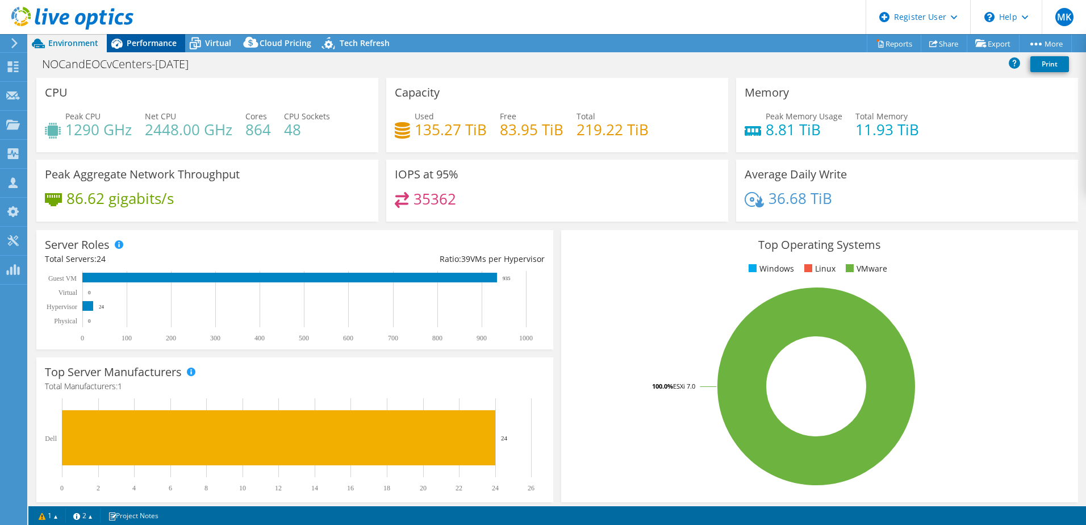
click at [143, 47] on span "Performance" at bounding box center [152, 42] width 50 height 11
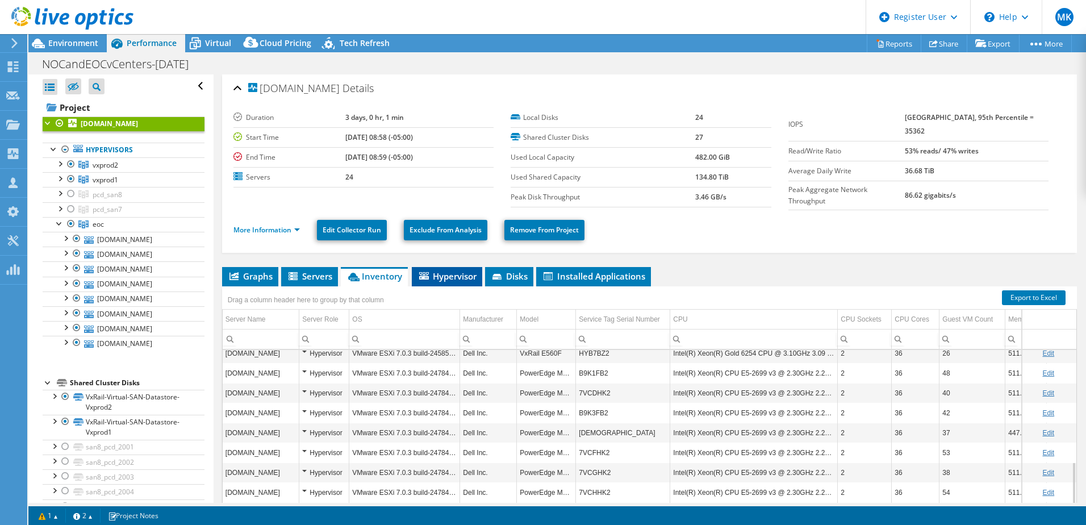
scroll to position [0, 0]
click at [284, 228] on link "More Information" at bounding box center [266, 230] width 66 height 10
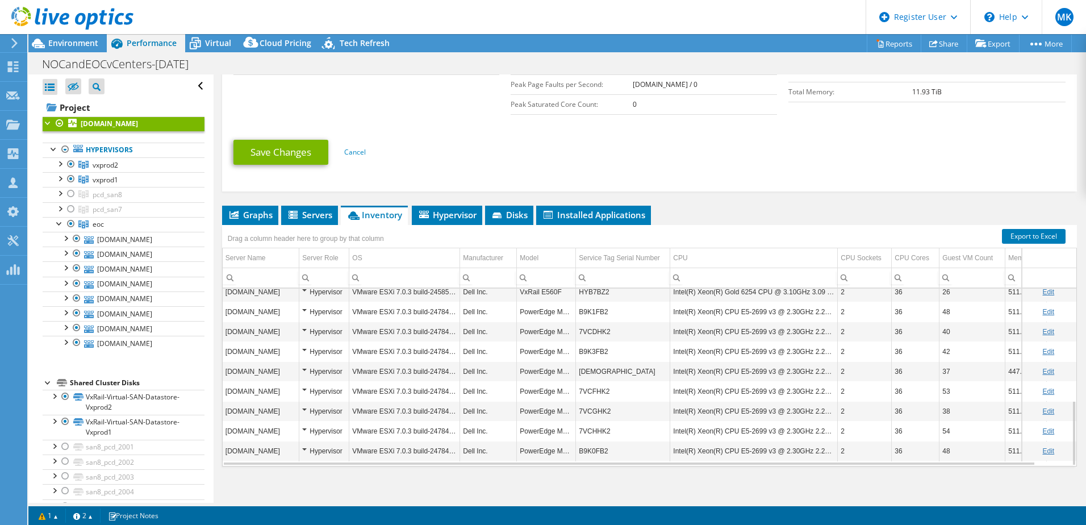
scroll to position [331, 0]
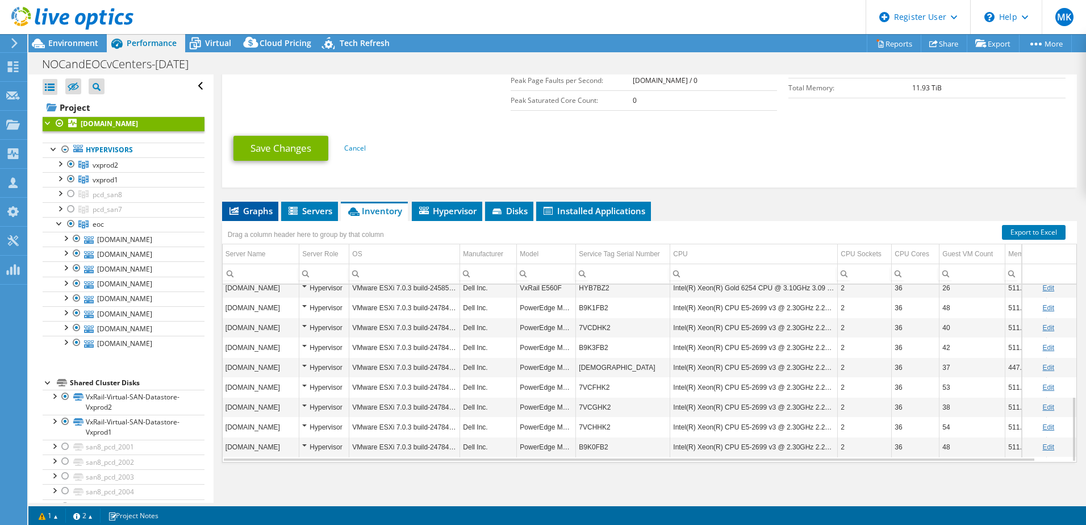
click at [246, 209] on span "Graphs" at bounding box center [250, 210] width 45 height 11
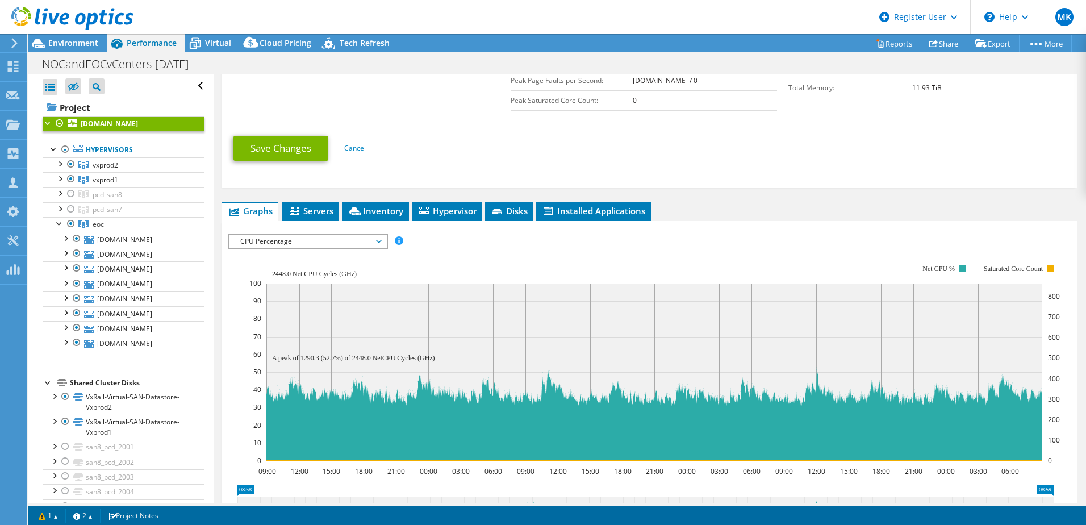
click at [294, 240] on span "CPU Percentage" at bounding box center [308, 242] width 146 height 14
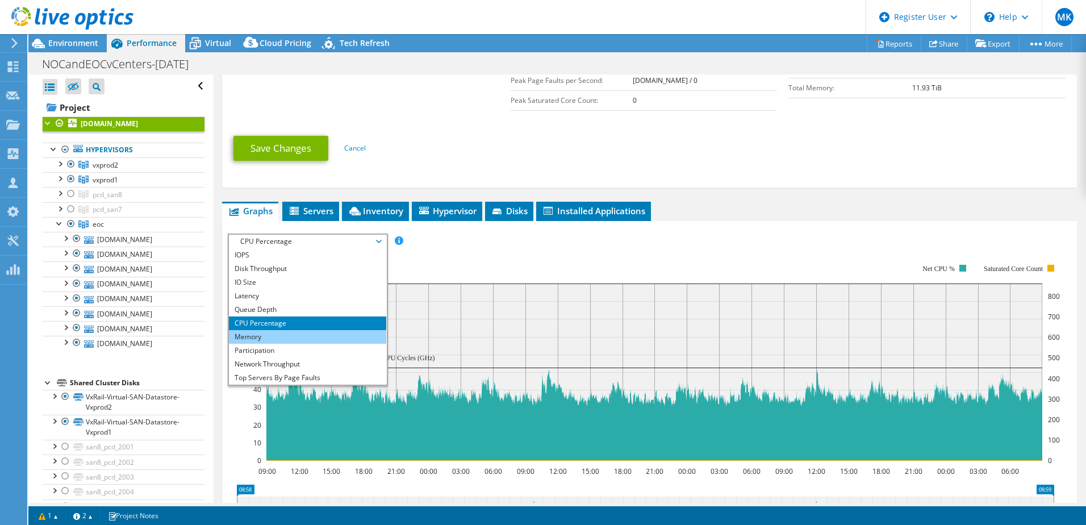
click at [291, 330] on li "Memory" at bounding box center [307, 337] width 157 height 14
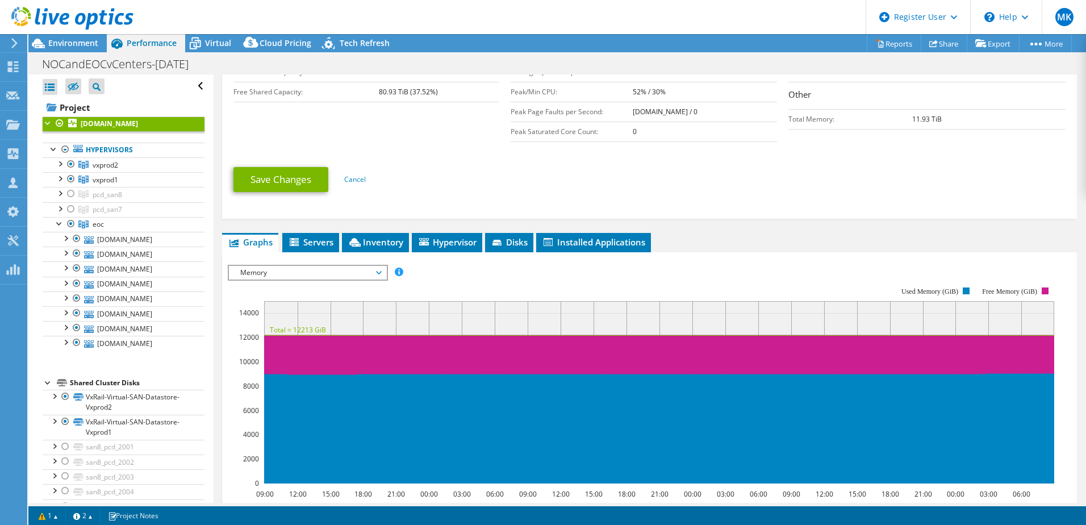
scroll to position [298, 0]
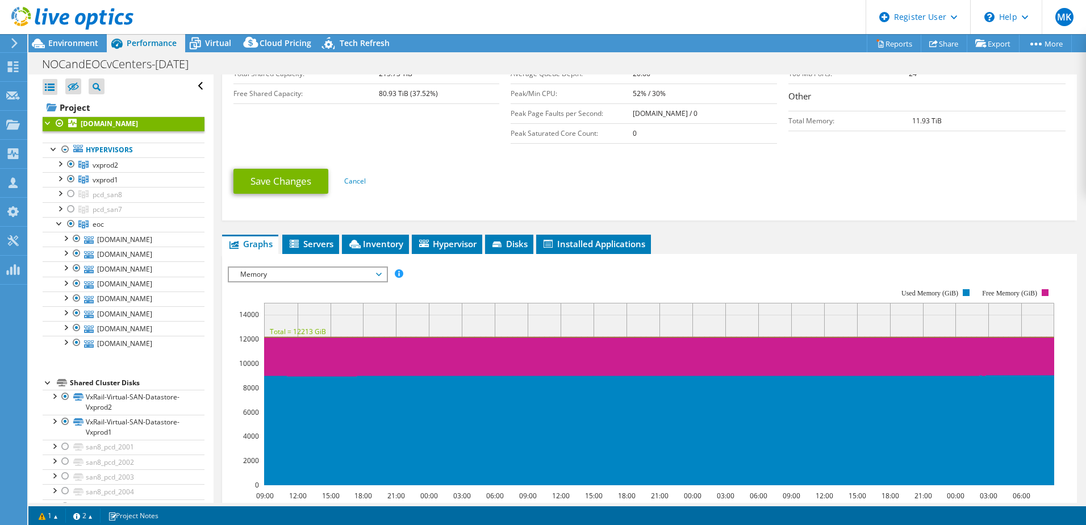
click at [382, 268] on span "Memory" at bounding box center [307, 274] width 157 height 14
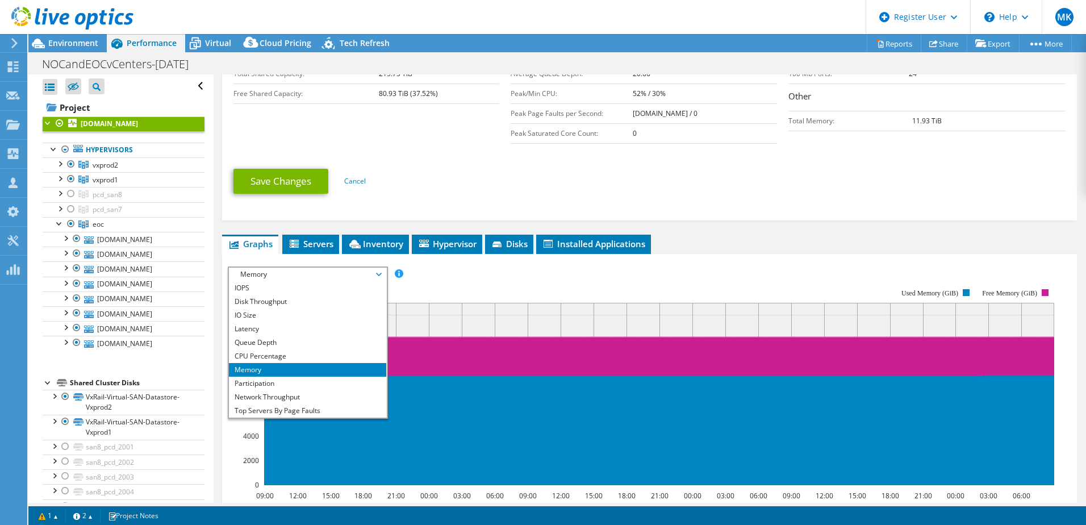
click at [607, 276] on rect at bounding box center [641, 386] width 826 height 227
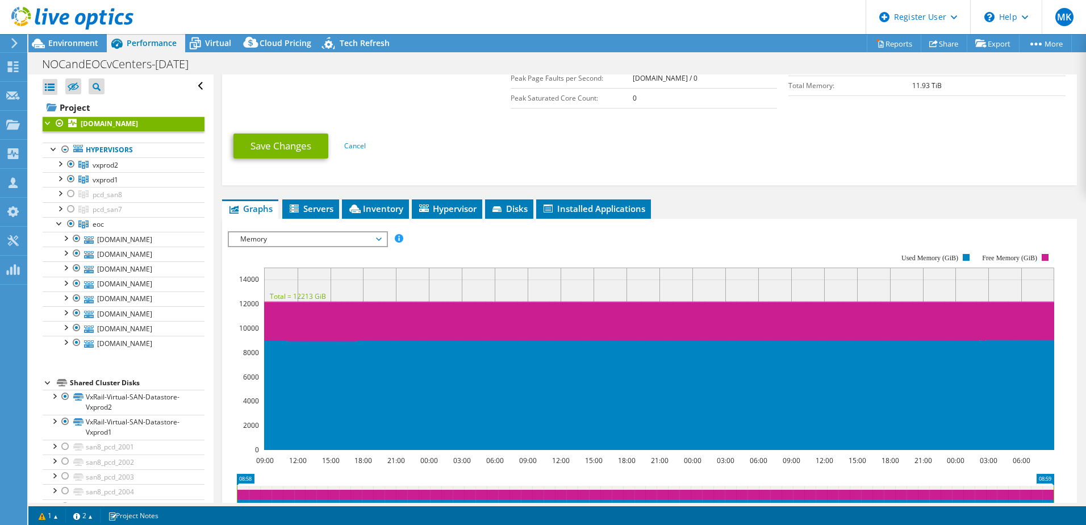
scroll to position [341, 0]
